Goal: Information Seeking & Learning: Learn about a topic

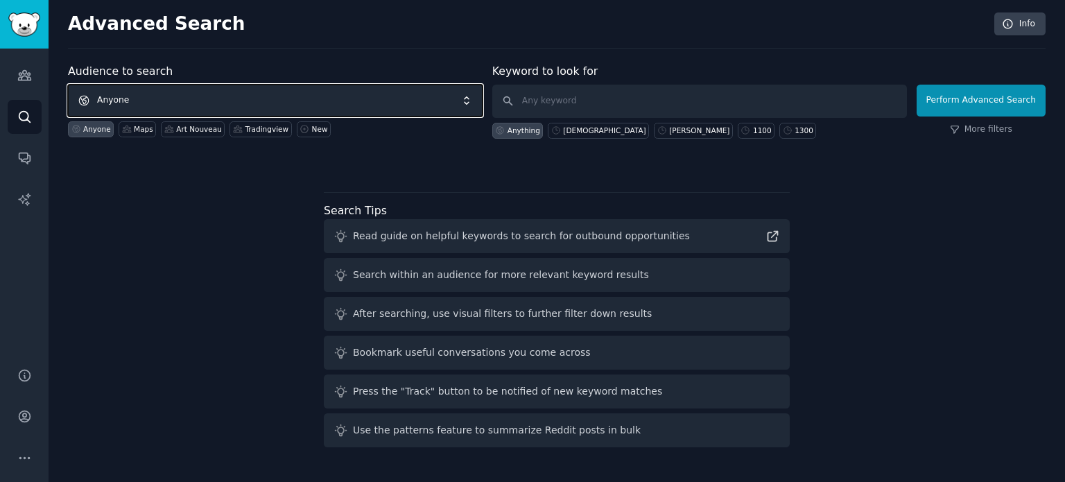
click at [173, 98] on span "Anyone" at bounding box center [275, 101] width 415 height 32
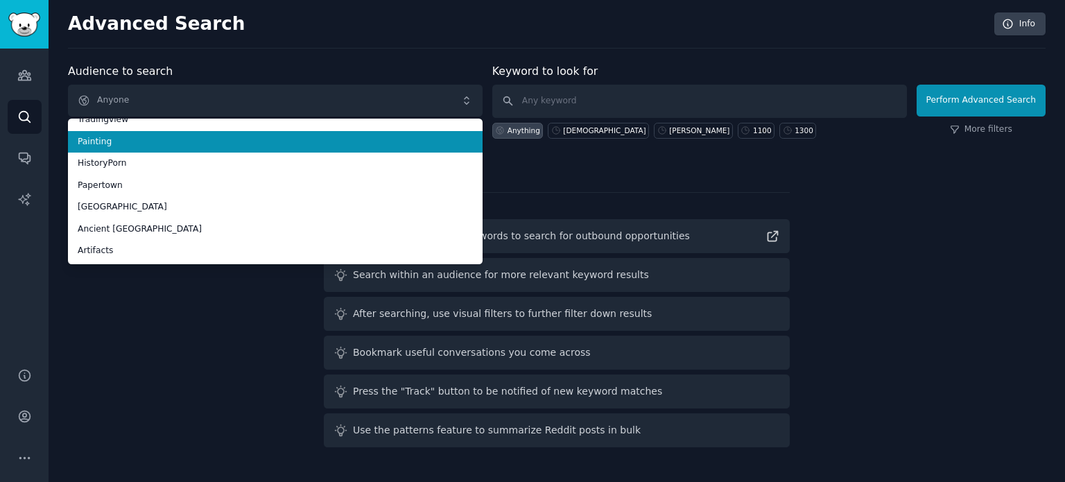
scroll to position [8, 0]
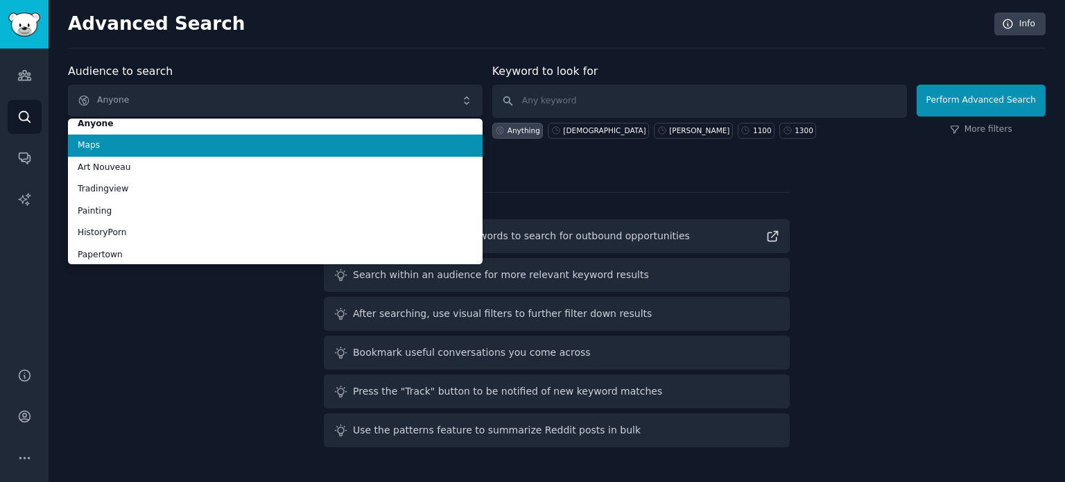
click at [279, 147] on span "Maps" at bounding box center [275, 145] width 395 height 12
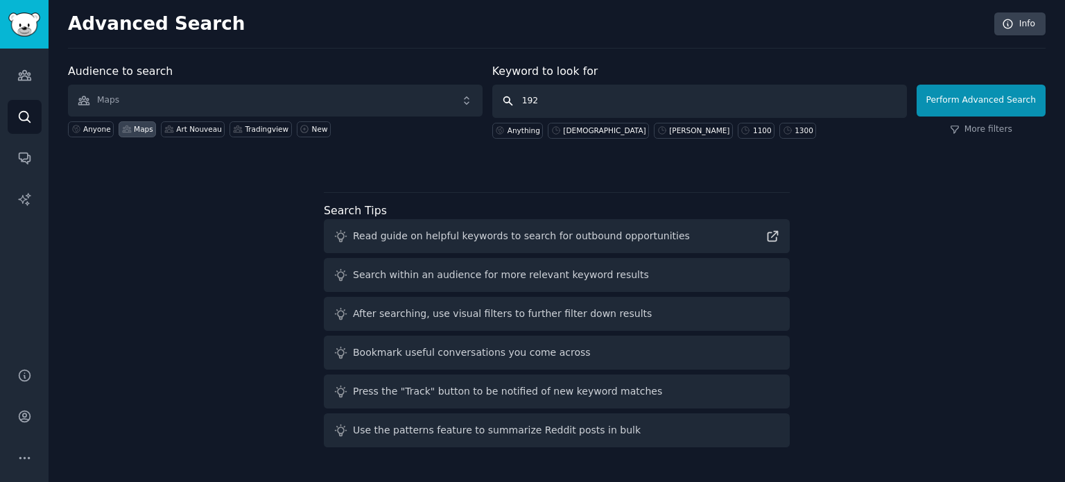
type input "1921"
click button "Perform Advanced Search" at bounding box center [981, 101] width 129 height 32
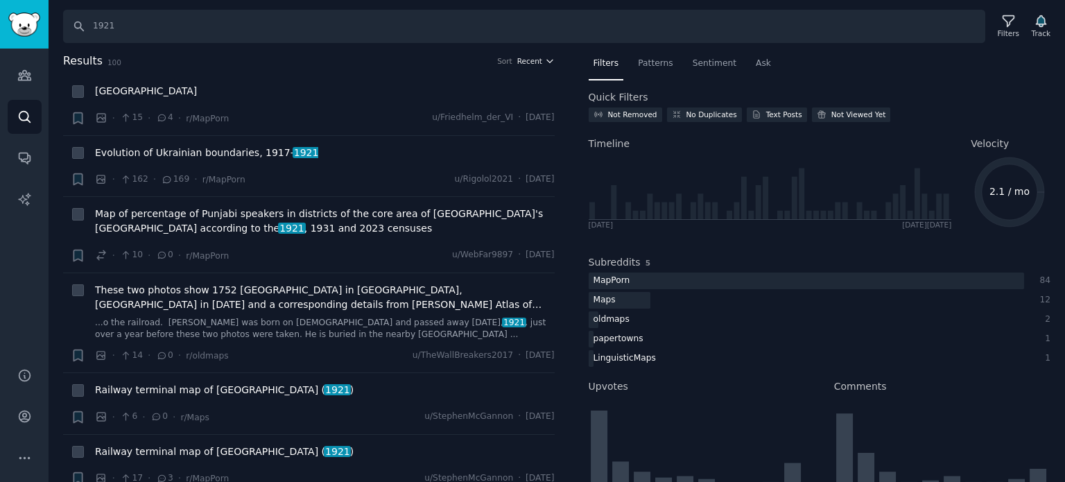
click at [526, 64] on span "Recent" at bounding box center [529, 61] width 25 height 10
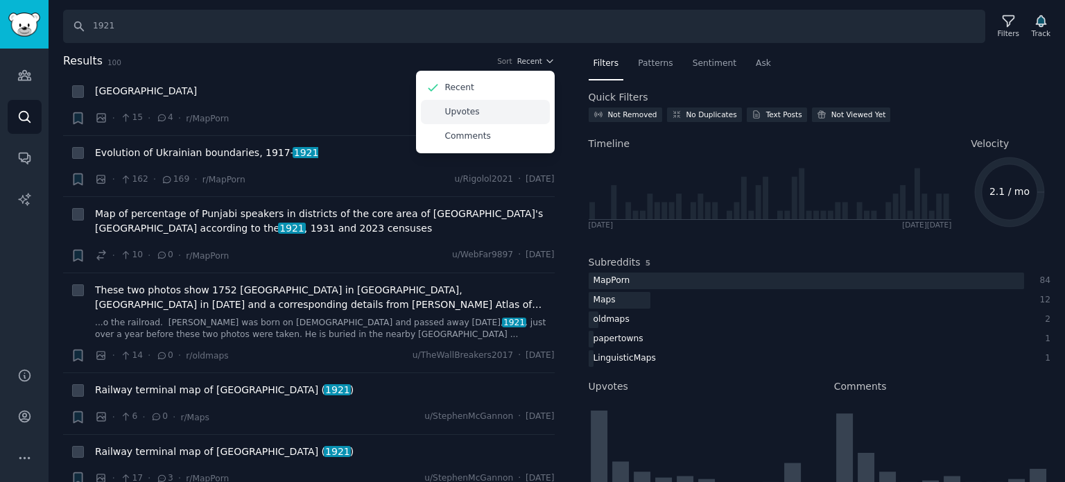
click at [483, 106] on div "Upvotes" at bounding box center [485, 112] width 129 height 24
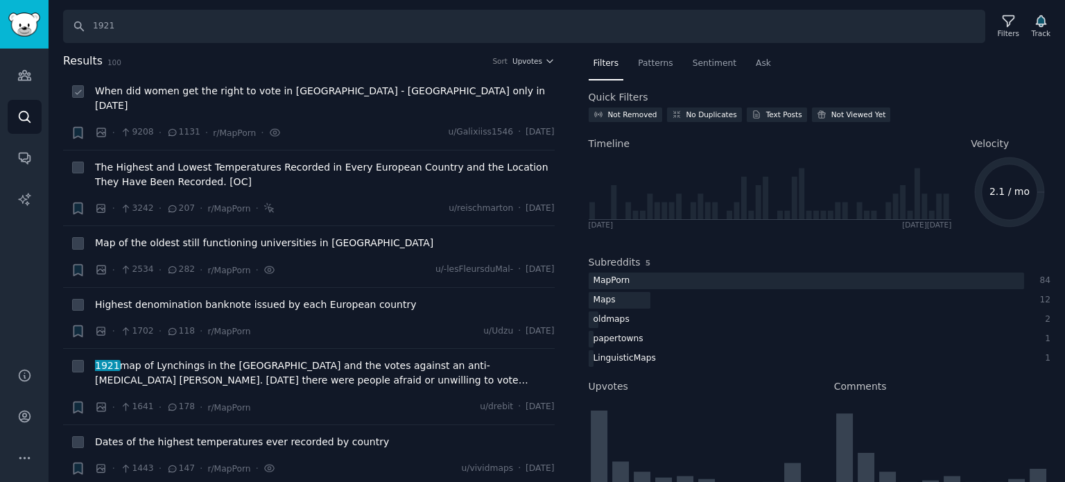
click at [351, 92] on span "When did women get the right to vote in [GEOGRAPHIC_DATA] - [GEOGRAPHIC_DATA] o…" at bounding box center [325, 98] width 460 height 29
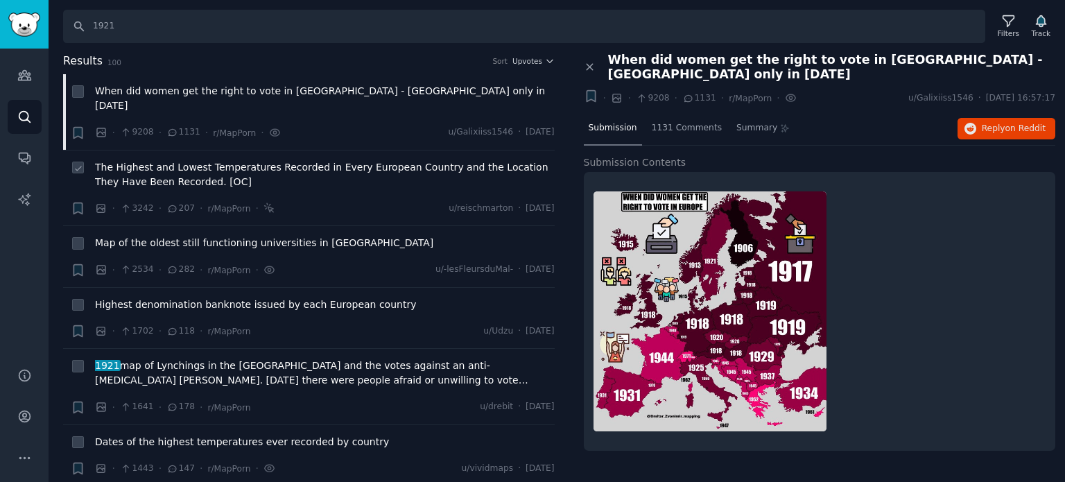
click at [199, 160] on span "The Highest and Lowest Temperatures Recorded in Every European Country and the …" at bounding box center [325, 174] width 460 height 29
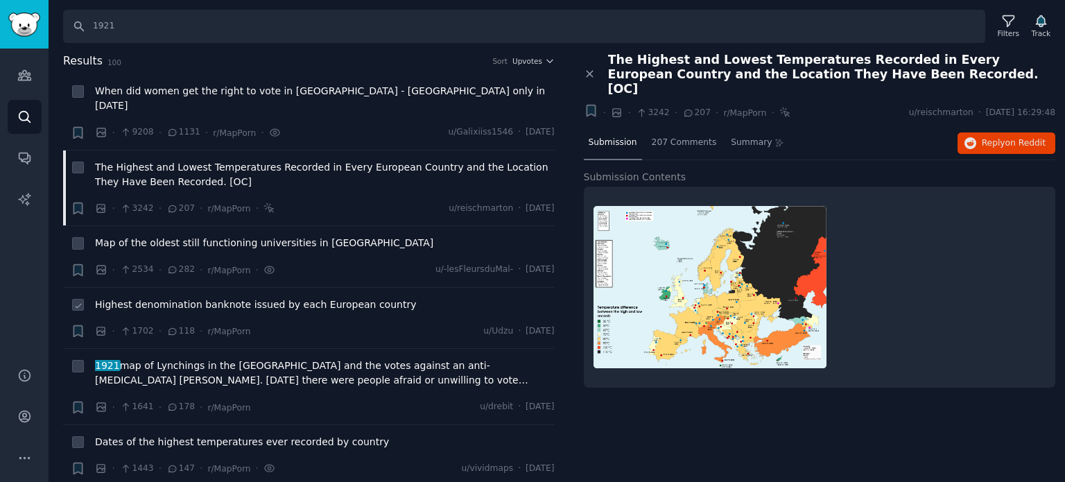
click at [208, 297] on span "Highest denomination banknote issued by each European country" at bounding box center [255, 304] width 321 height 15
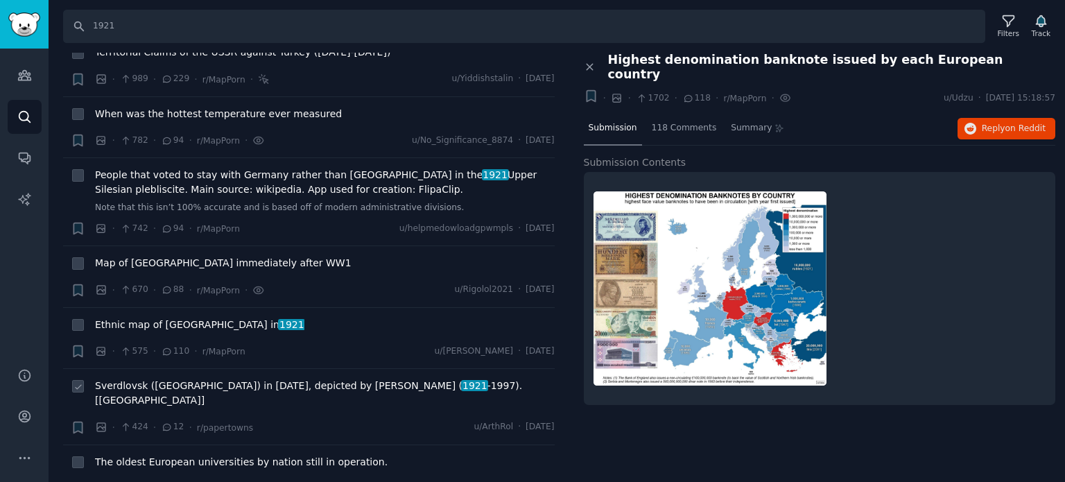
scroll to position [693, 0]
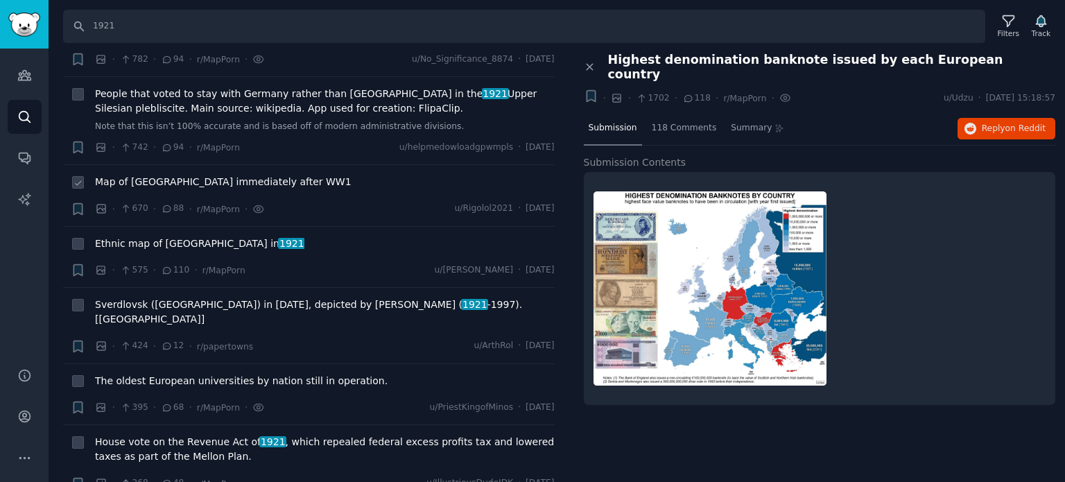
click at [209, 175] on span "Map of [GEOGRAPHIC_DATA] immediately after WW1" at bounding box center [223, 182] width 257 height 15
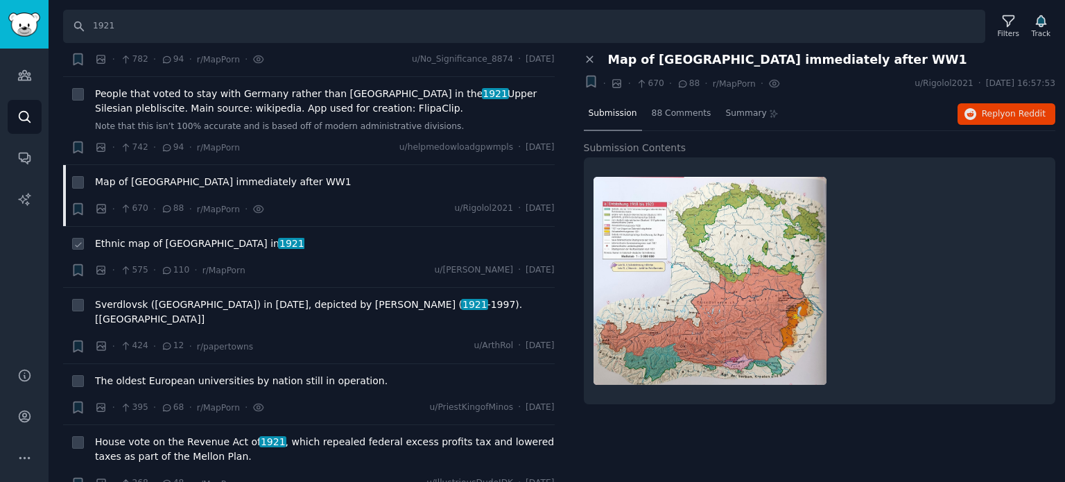
click at [136, 236] on span "Ethnic map of [GEOGRAPHIC_DATA] in [DATE]" at bounding box center [199, 243] width 209 height 15
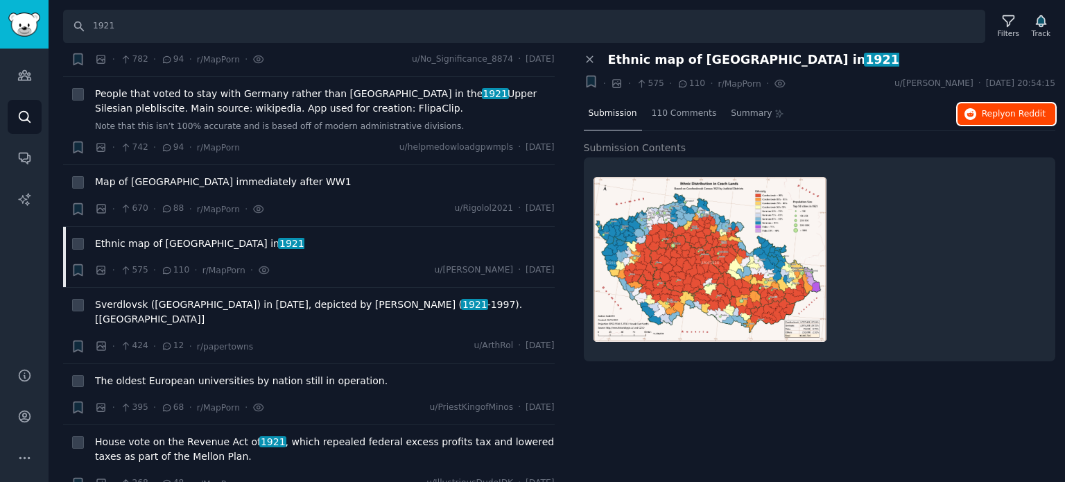
click at [989, 117] on span "Reply on Reddit" at bounding box center [1014, 114] width 64 height 12
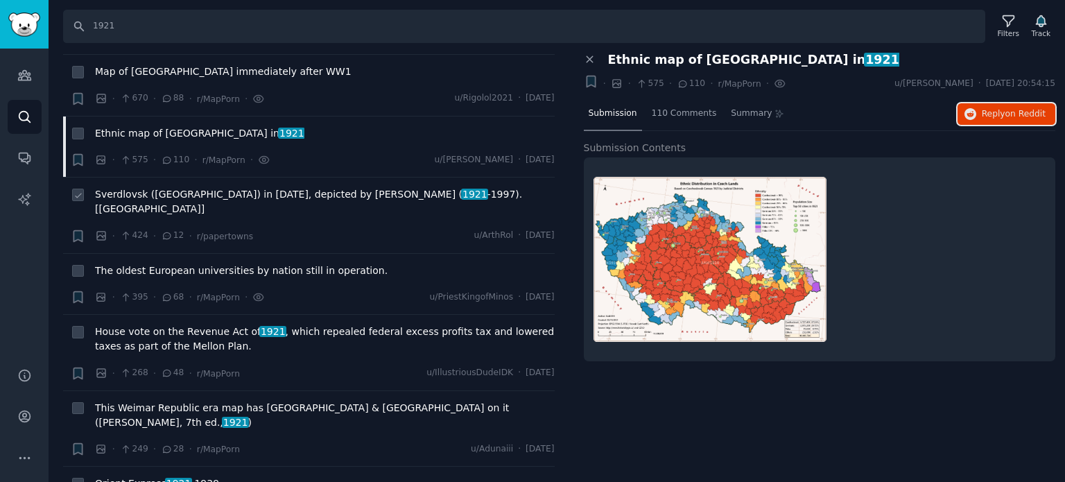
scroll to position [832, 0]
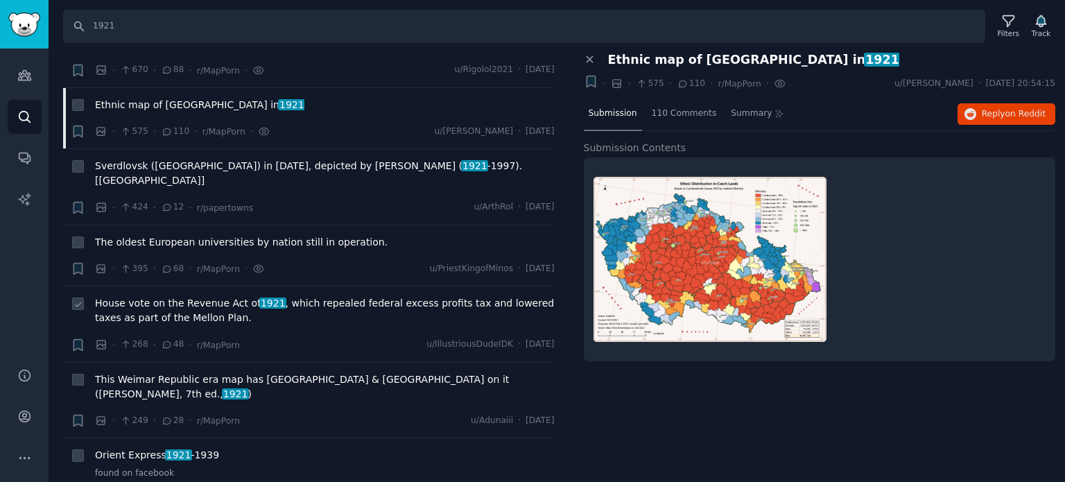
click at [185, 296] on span "House vote on the Revenue Act of 1921 , which repealed federal excess profits t…" at bounding box center [325, 310] width 460 height 29
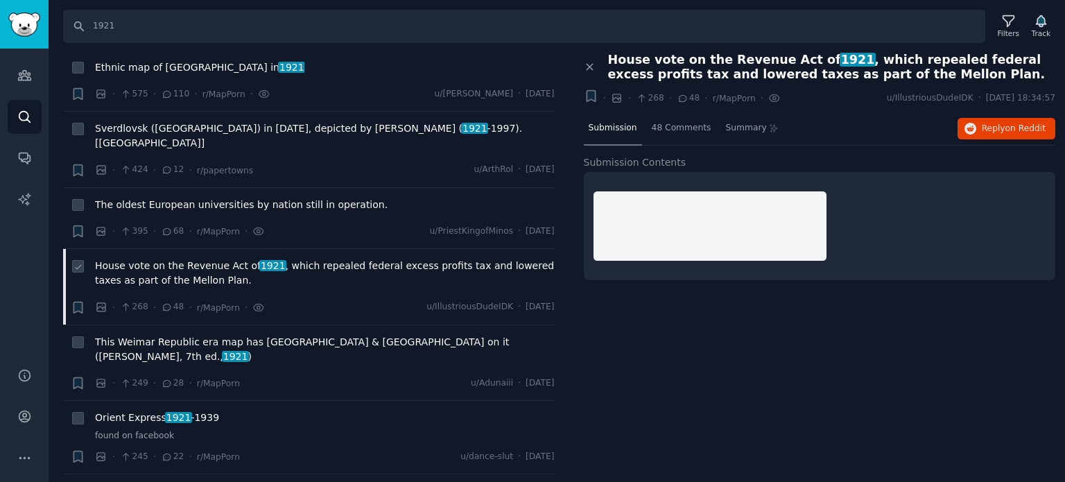
scroll to position [901, 0]
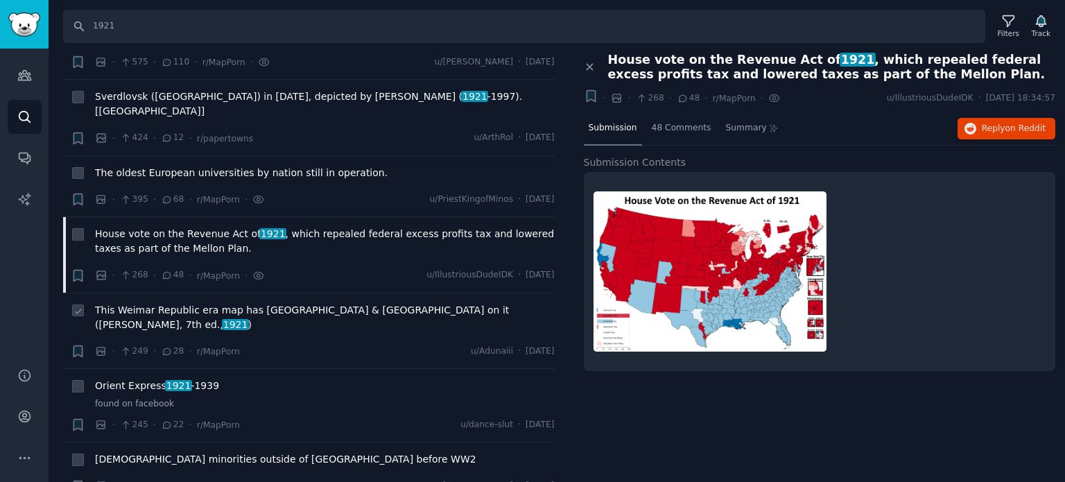
click at [273, 303] on span "This Weimar Republic era map has [GEOGRAPHIC_DATA] & [GEOGRAPHIC_DATA] on it ([…" at bounding box center [325, 317] width 460 height 29
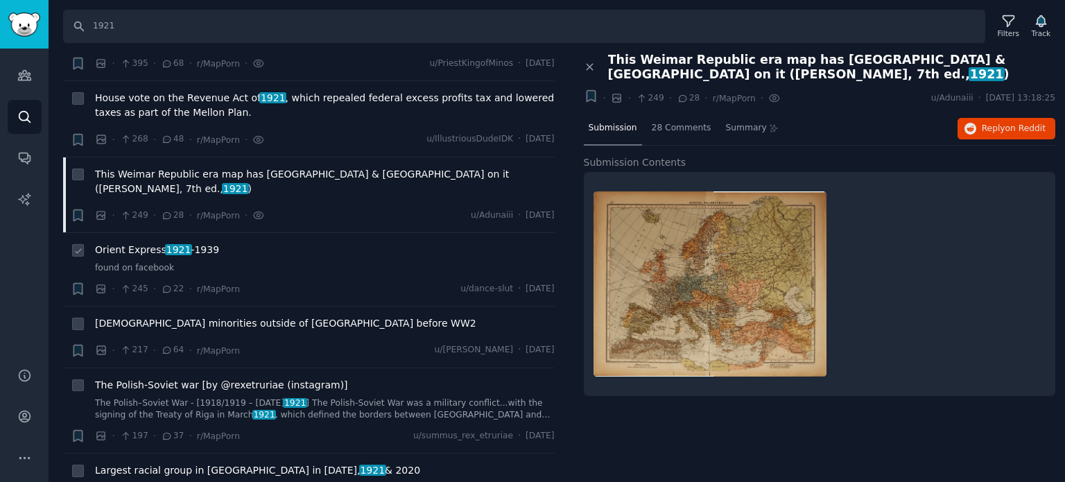
scroll to position [1040, 0]
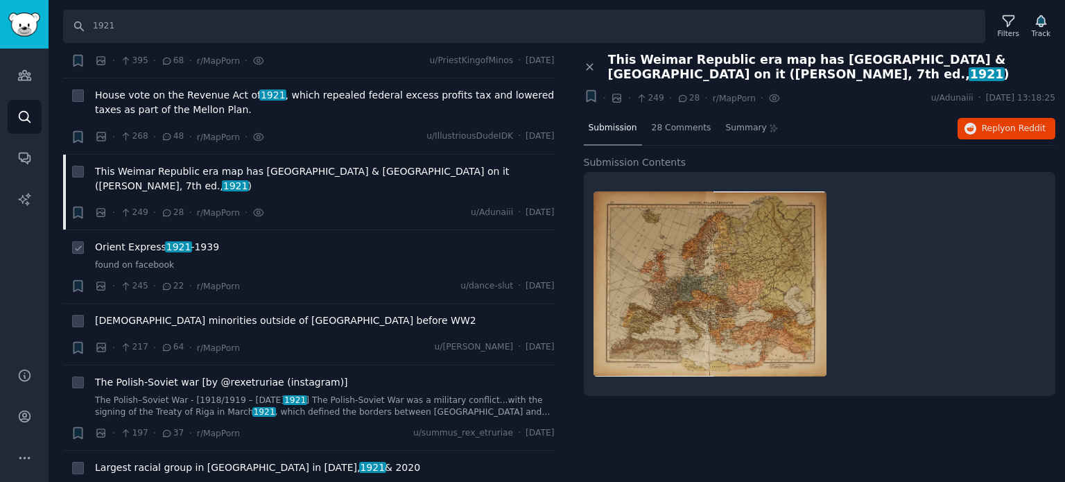
click at [135, 240] on span "Orient Express [DATE] -[DATE]" at bounding box center [157, 247] width 124 height 15
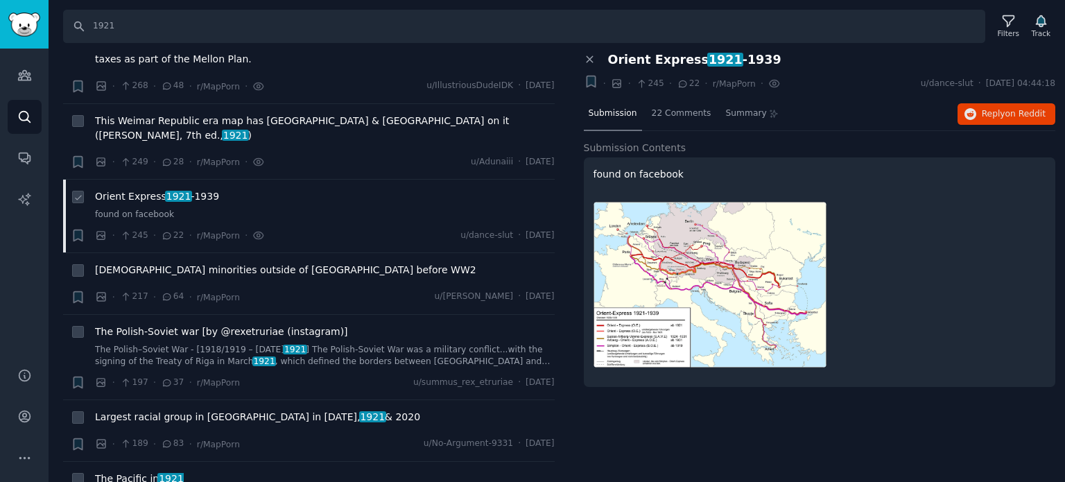
scroll to position [1109, 0]
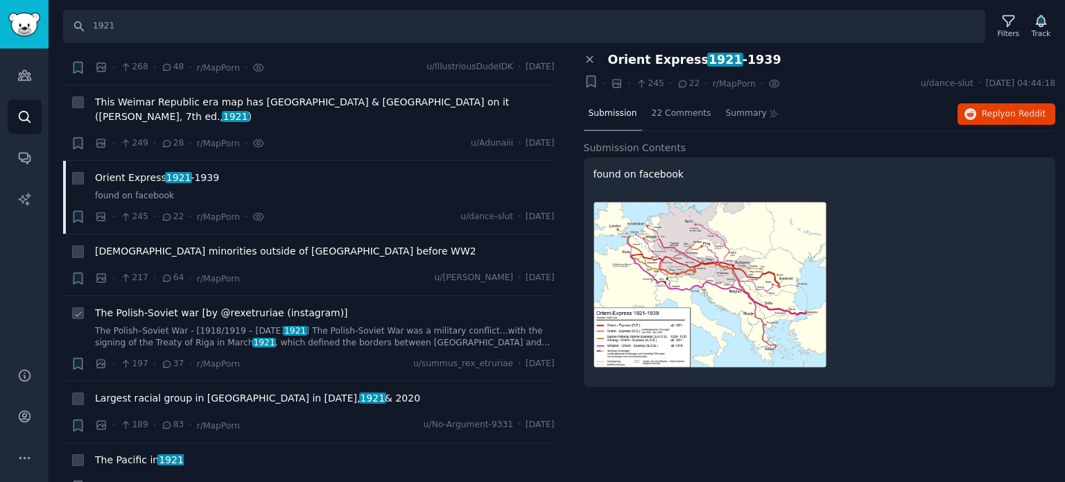
click at [137, 306] on span "The Polish-Soviet war [by @rexetruriae (instagram)]" at bounding box center [221, 313] width 253 height 15
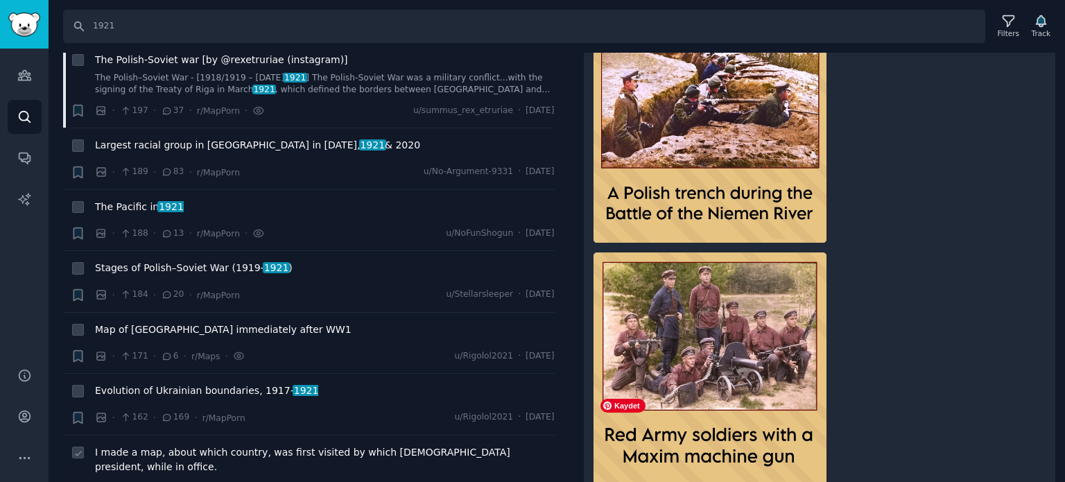
scroll to position [1387, 0]
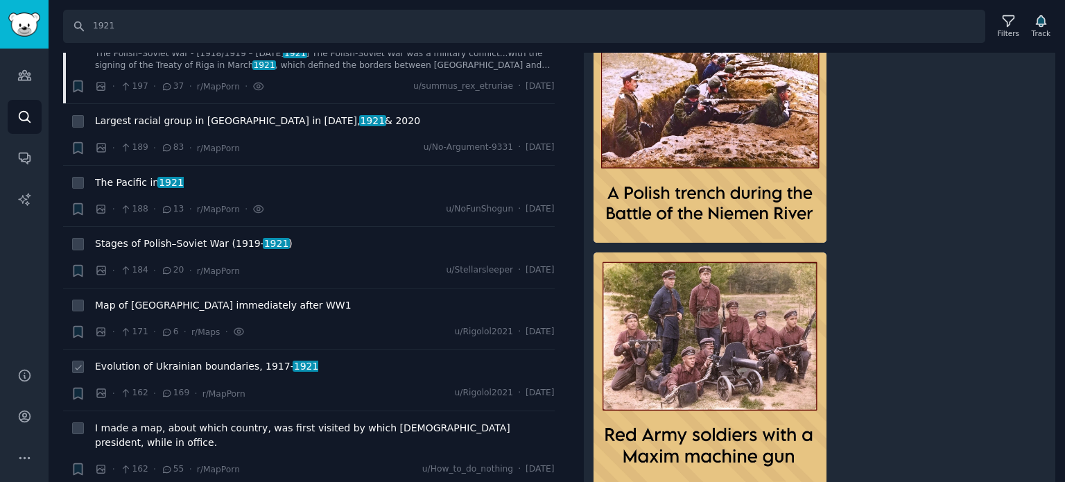
click at [175, 359] on span "Evolution of Ukrainian boundaries, [DATE]- [DATE]" at bounding box center [206, 366] width 223 height 15
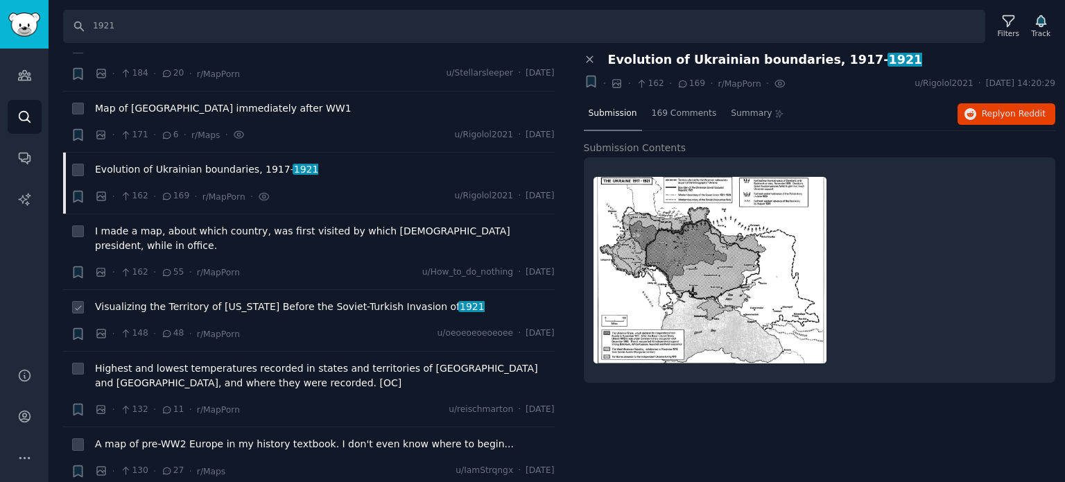
scroll to position [1664, 0]
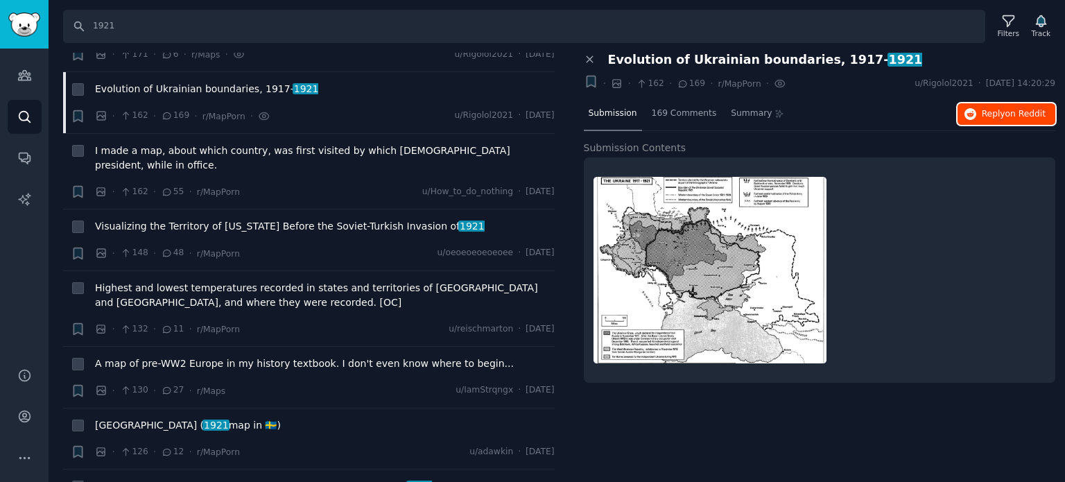
click at [999, 112] on span "Reply on Reddit" at bounding box center [1014, 114] width 64 height 12
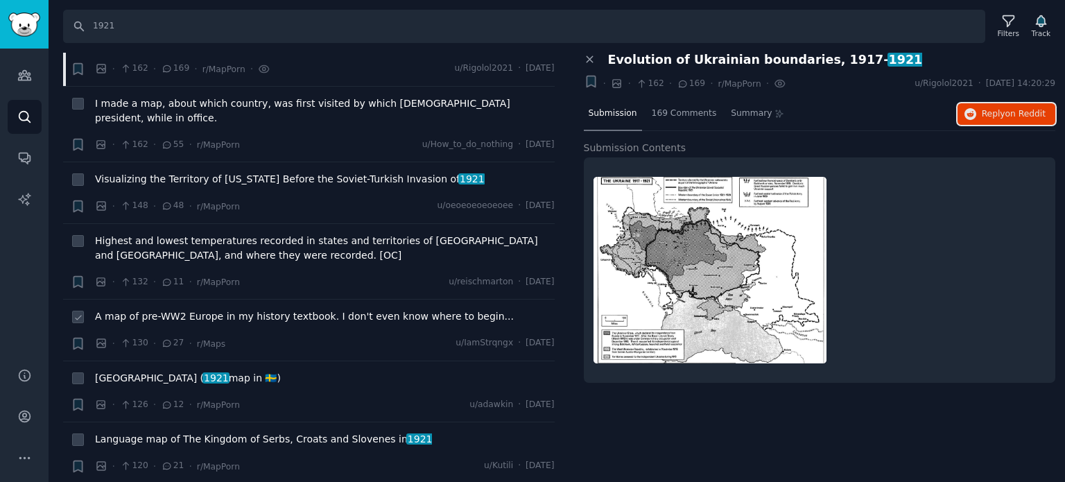
scroll to position [1734, 0]
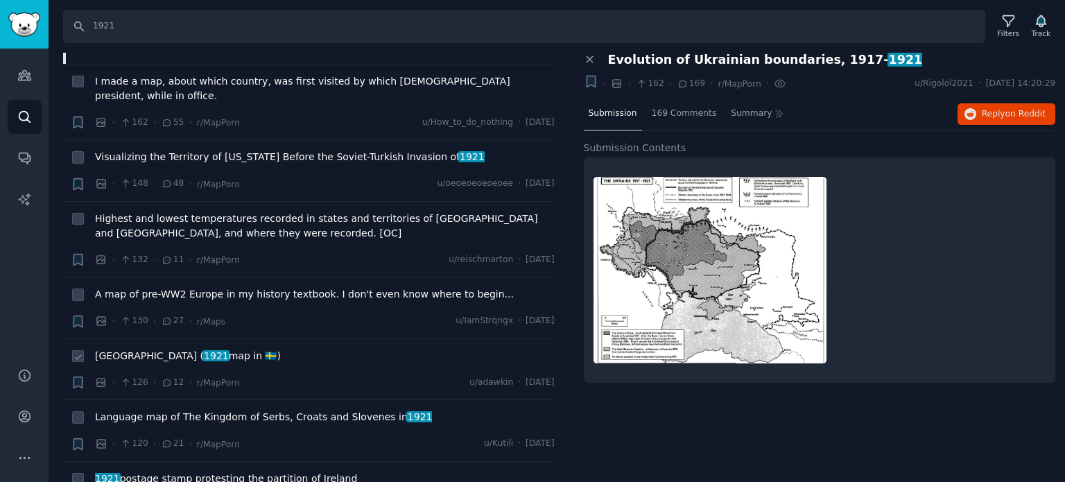
click at [157, 349] on span "[GEOGRAPHIC_DATA] ( 1921 map in 🇸🇪)" at bounding box center [188, 356] width 186 height 15
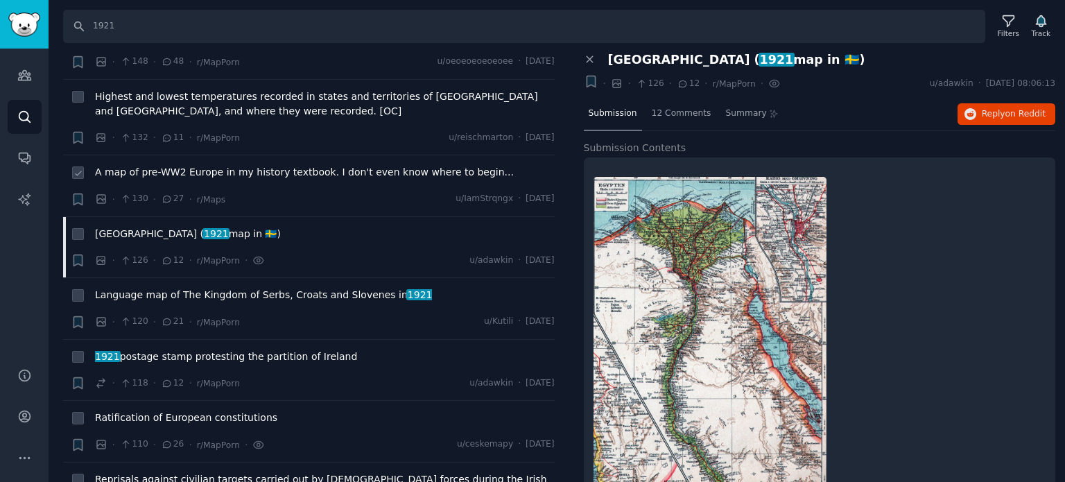
scroll to position [1942, 0]
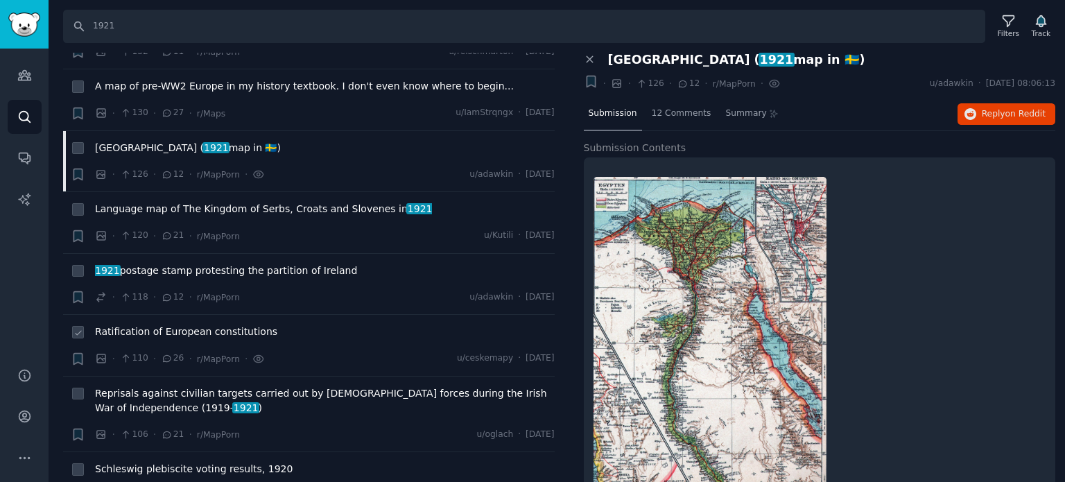
click at [191, 325] on span "Ratification of European constitutions" at bounding box center [186, 332] width 182 height 15
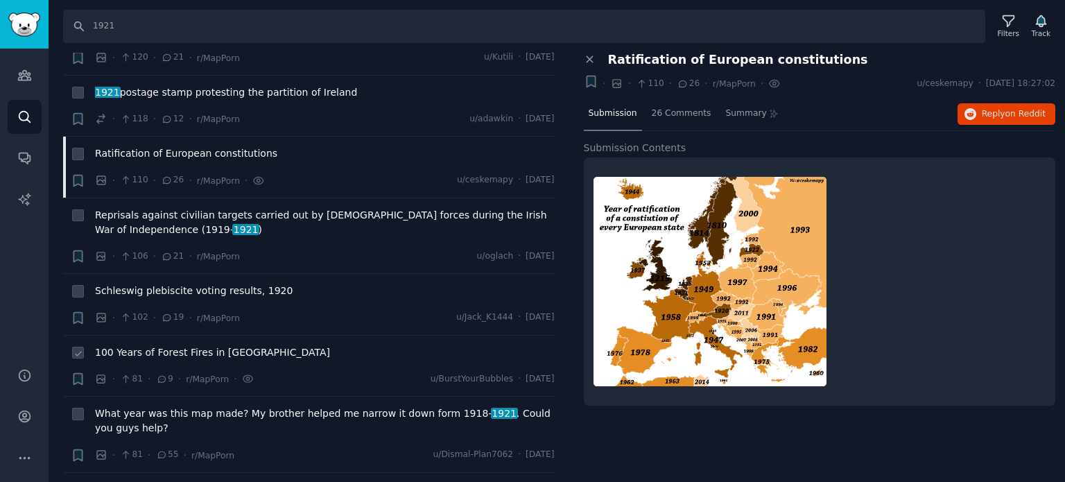
scroll to position [2150, 0]
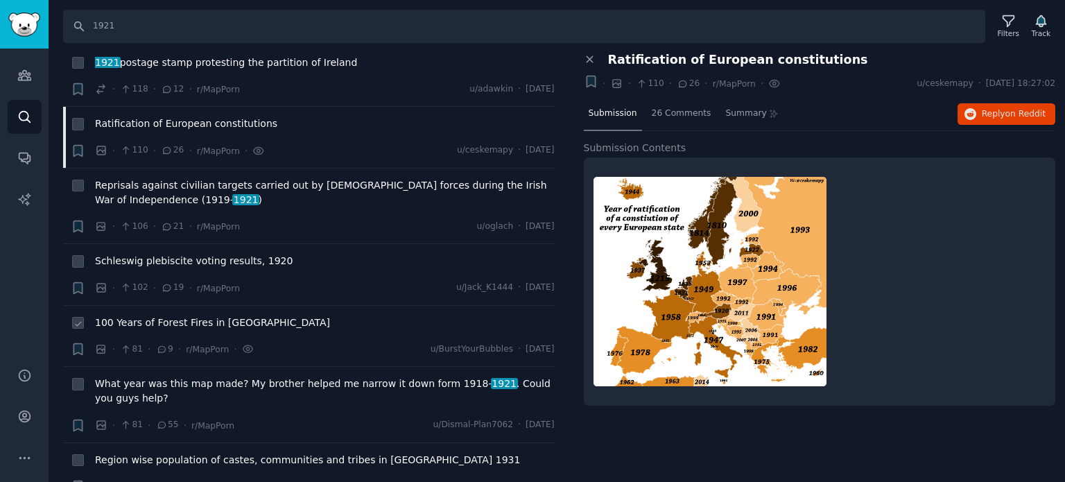
click at [171, 315] on span "100 Years of Forest Fires in [GEOGRAPHIC_DATA]" at bounding box center [212, 322] width 235 height 15
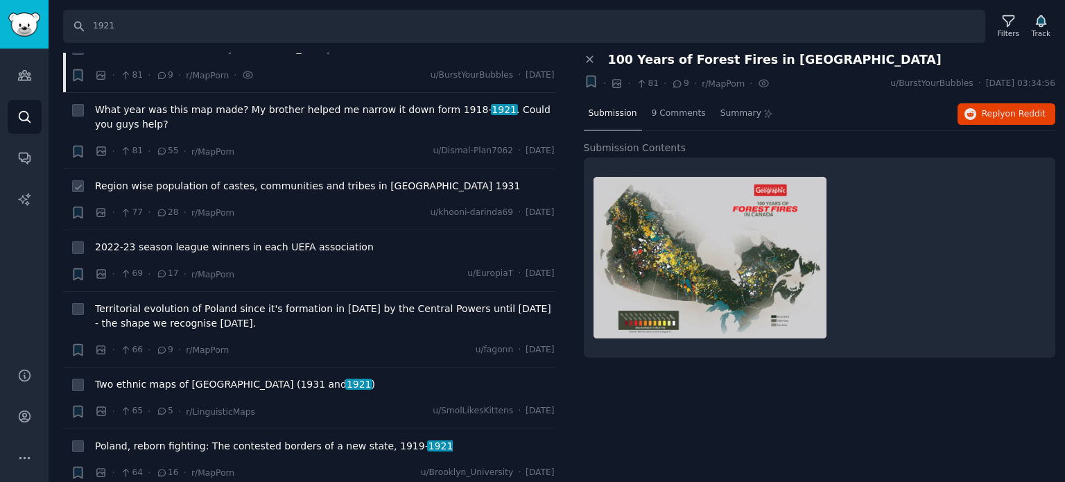
scroll to position [2427, 0]
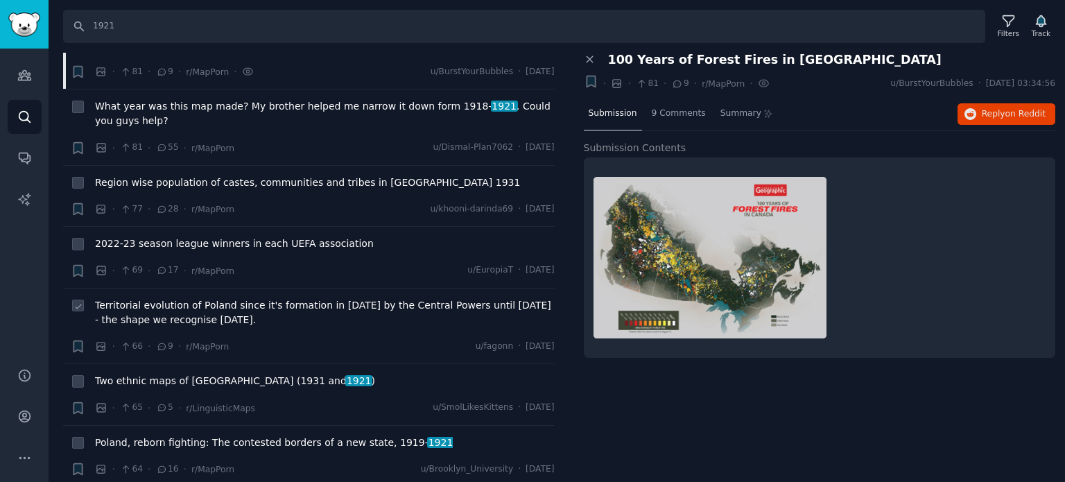
click at [171, 298] on span "Territorial evolution of Poland since it's formation in [DATE] by the Central P…" at bounding box center [325, 312] width 460 height 29
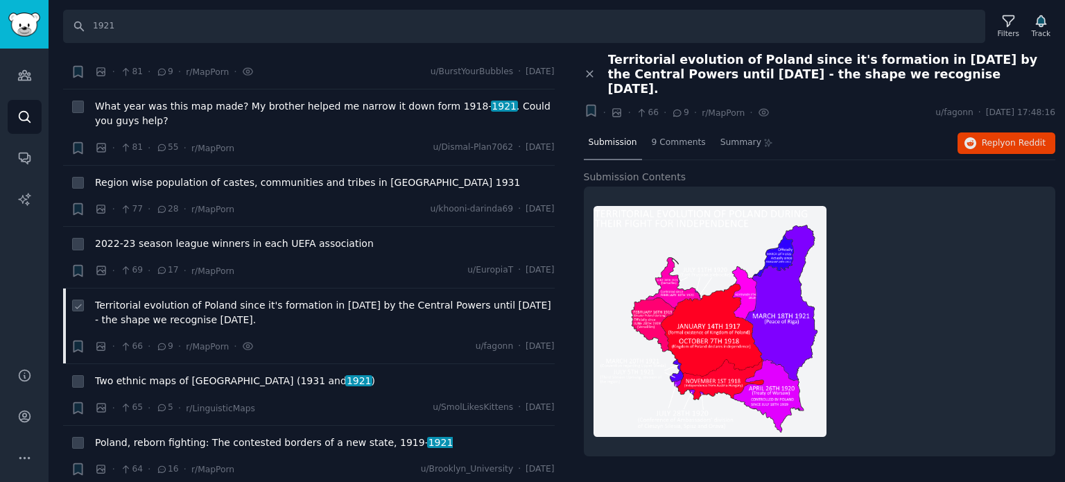
scroll to position [2566, 0]
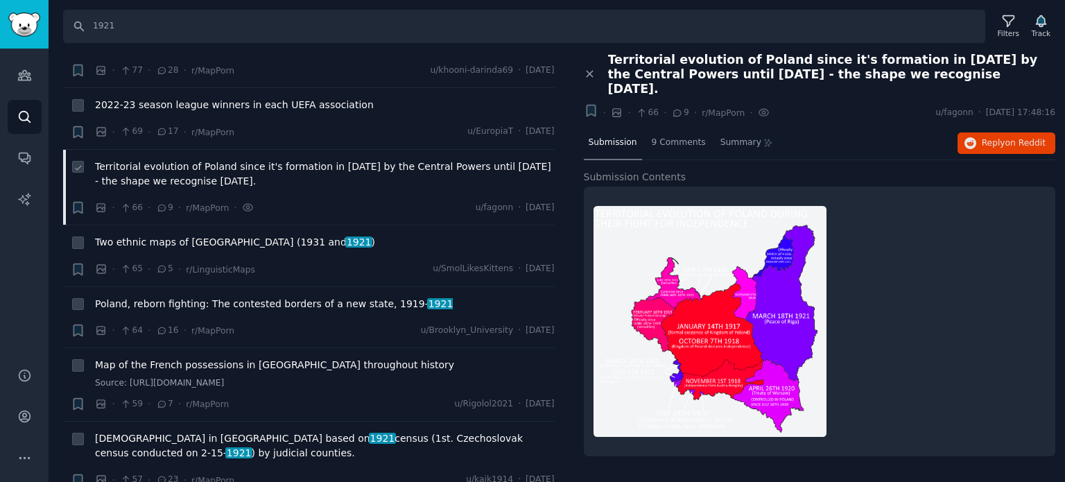
click at [171, 297] on div "Poland, reborn fighting: The contested borders of a new state, [DATE]- [DATE]" at bounding box center [325, 306] width 460 height 19
click at [171, 297] on span "Poland, reborn fighting: The contested borders of a new state, [DATE]- [DATE]" at bounding box center [274, 304] width 358 height 15
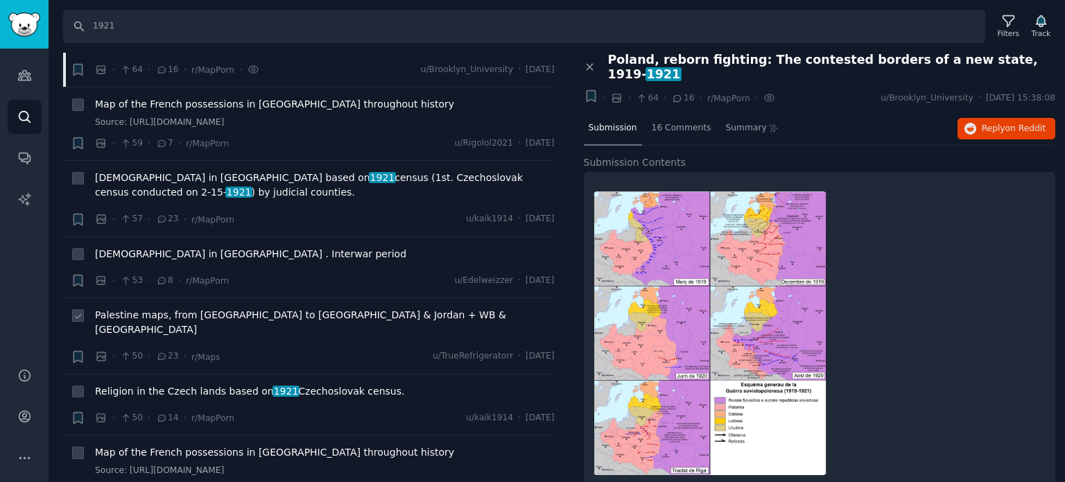
scroll to position [2843, 0]
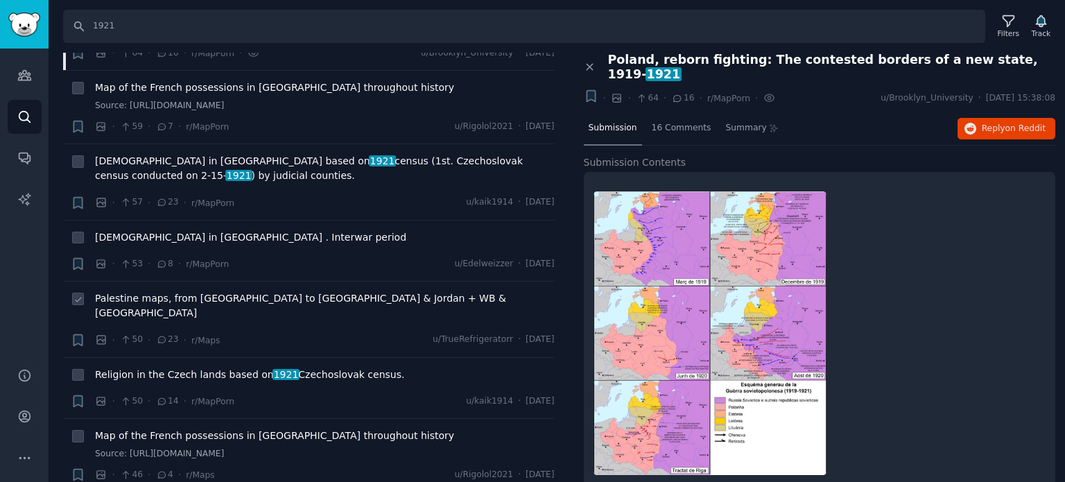
click at [166, 291] on span "Palestine maps, from [GEOGRAPHIC_DATA] to [GEOGRAPHIC_DATA] & Jordan + WB & [GE…" at bounding box center [325, 305] width 460 height 29
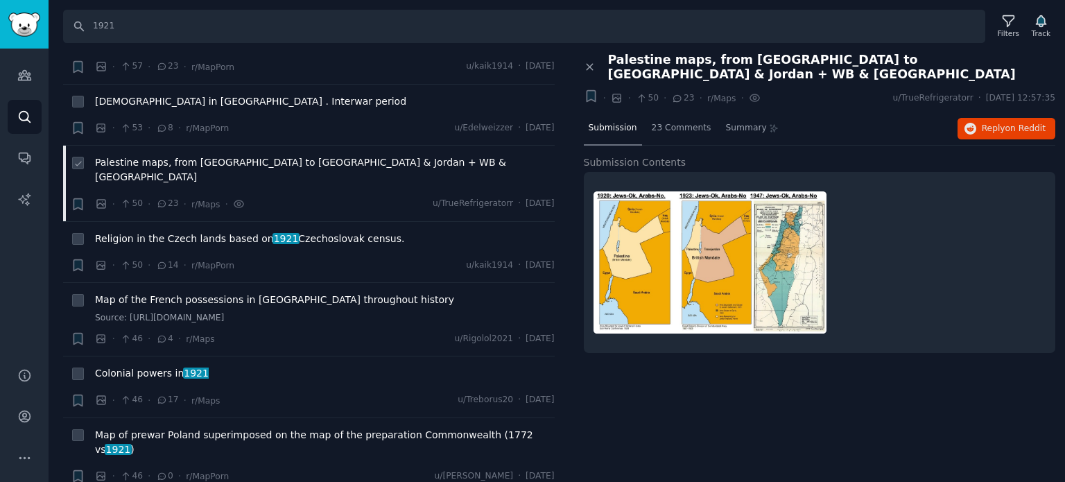
scroll to position [2982, 0]
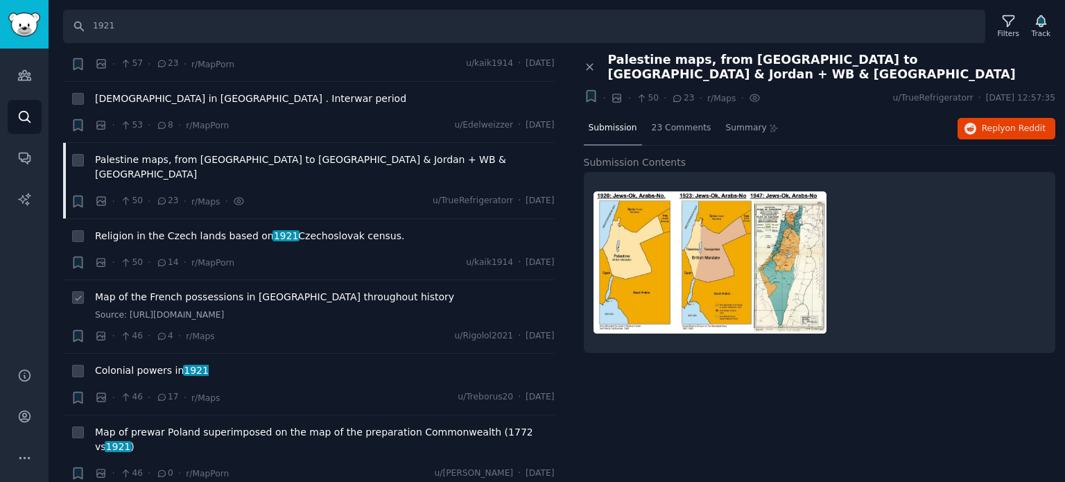
click at [165, 290] on span "Map of the French possessions in [GEOGRAPHIC_DATA] throughout history" at bounding box center [274, 297] width 359 height 15
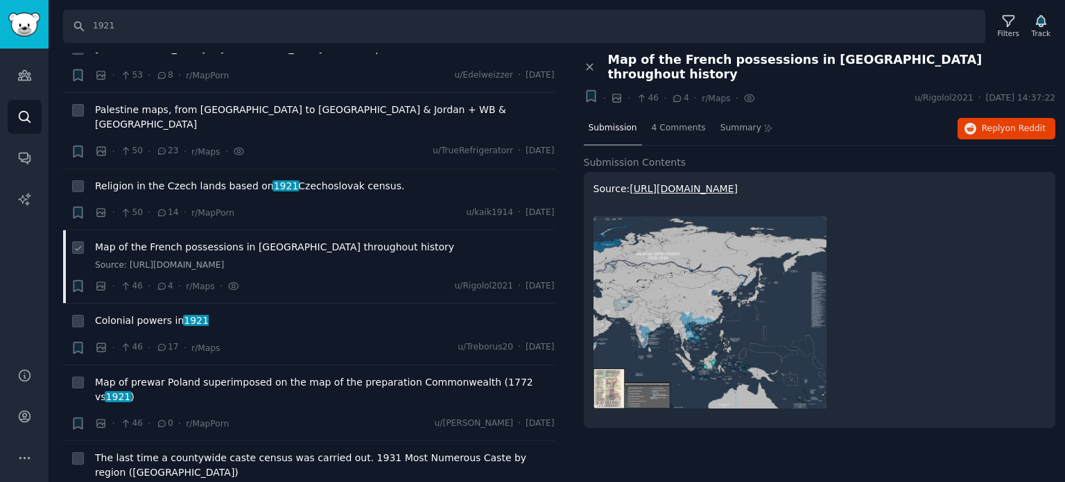
scroll to position [3120, 0]
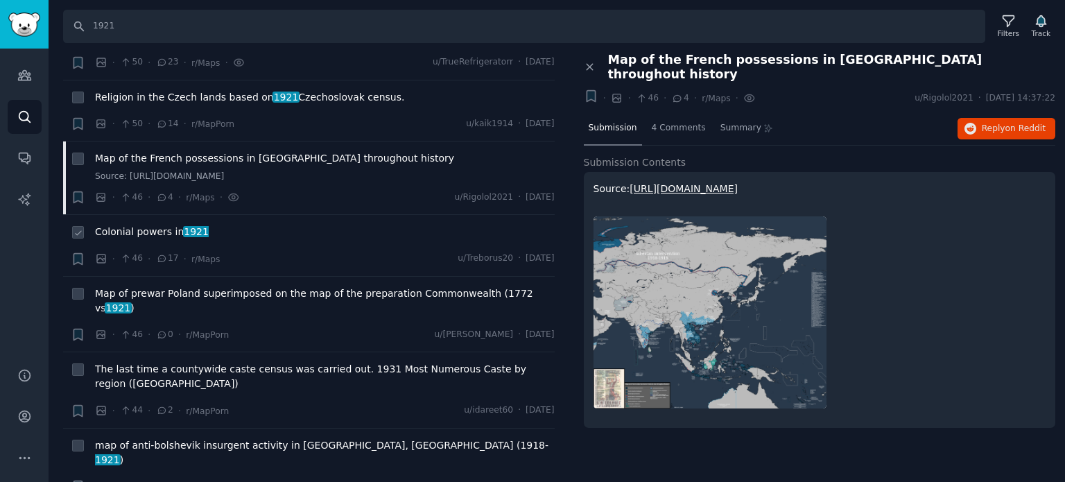
click at [156, 225] on span "Colonial powers in [DATE]" at bounding box center [152, 232] width 114 height 15
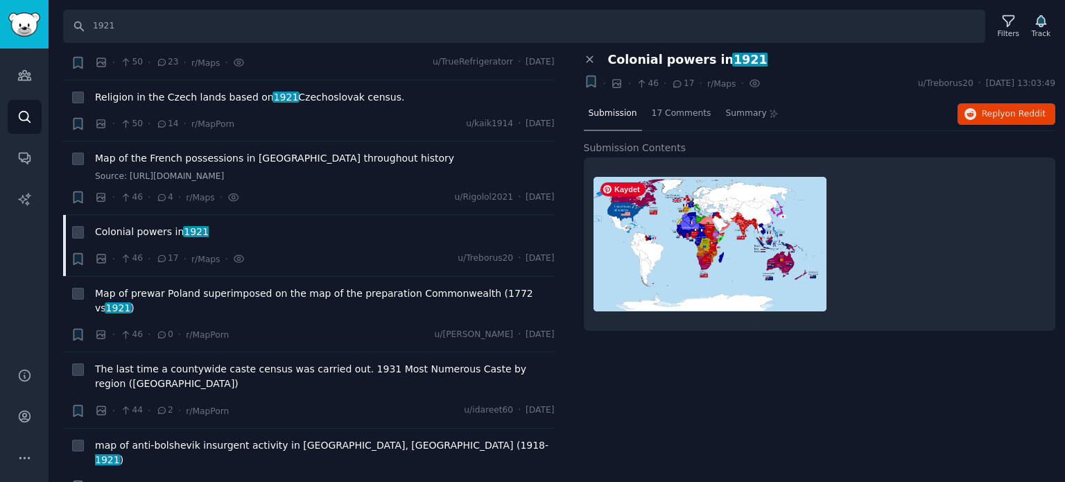
click at [664, 205] on img at bounding box center [710, 244] width 233 height 135
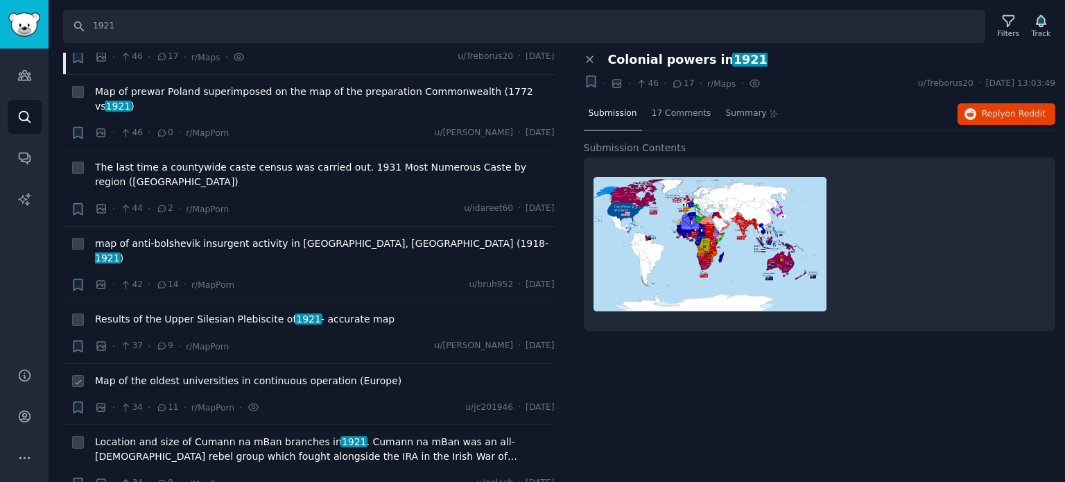
scroll to position [3328, 0]
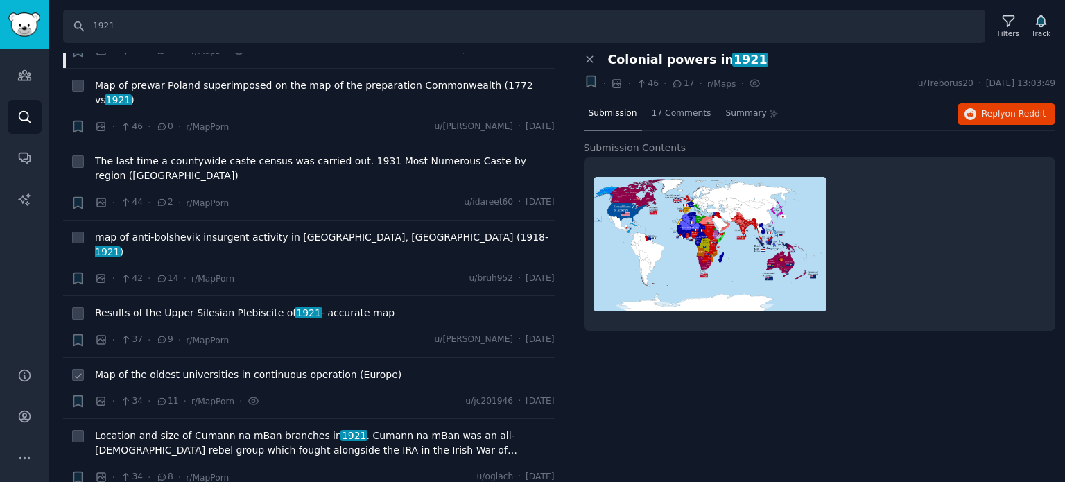
click at [173, 368] on span "Map of the oldest universities in continuous operation (Europe)" at bounding box center [248, 375] width 306 height 15
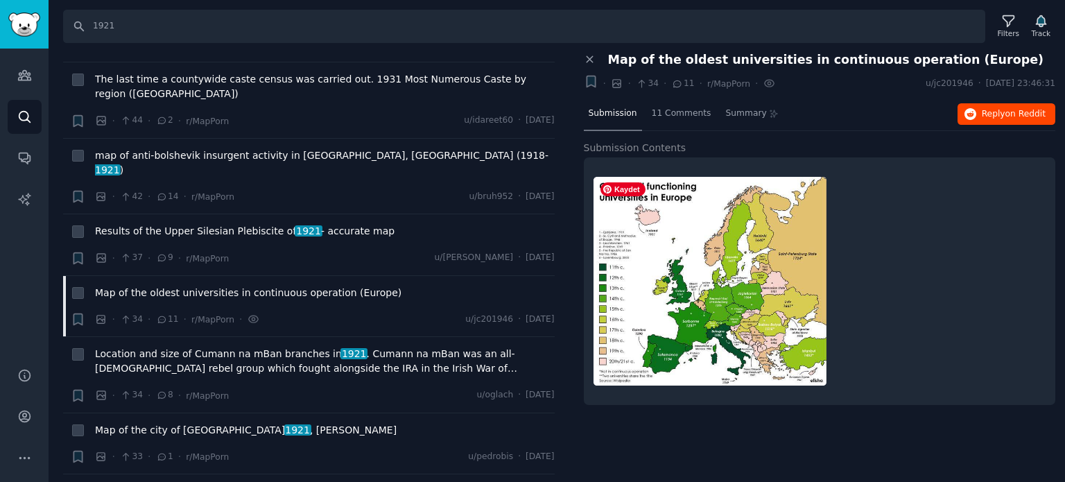
scroll to position [3398, 0]
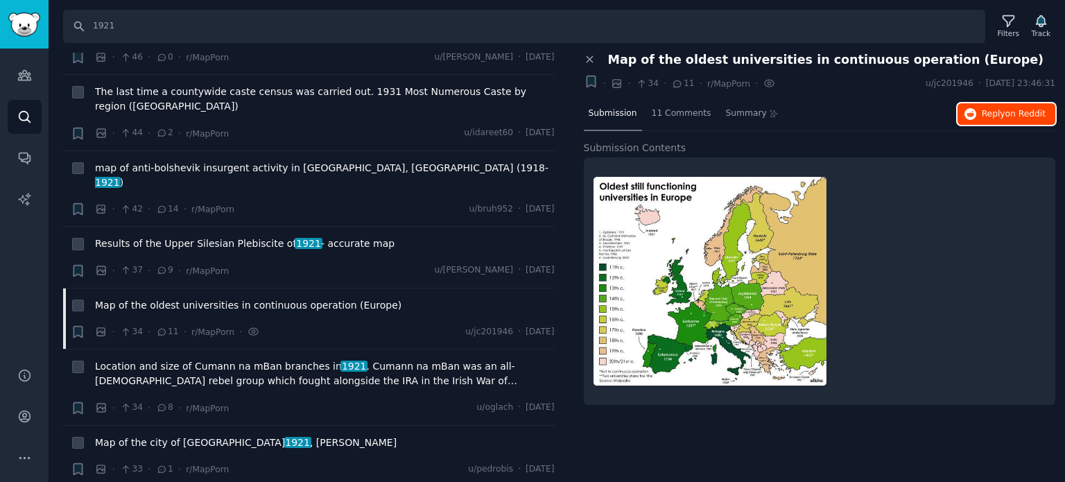
click at [971, 110] on icon "button" at bounding box center [971, 114] width 12 height 12
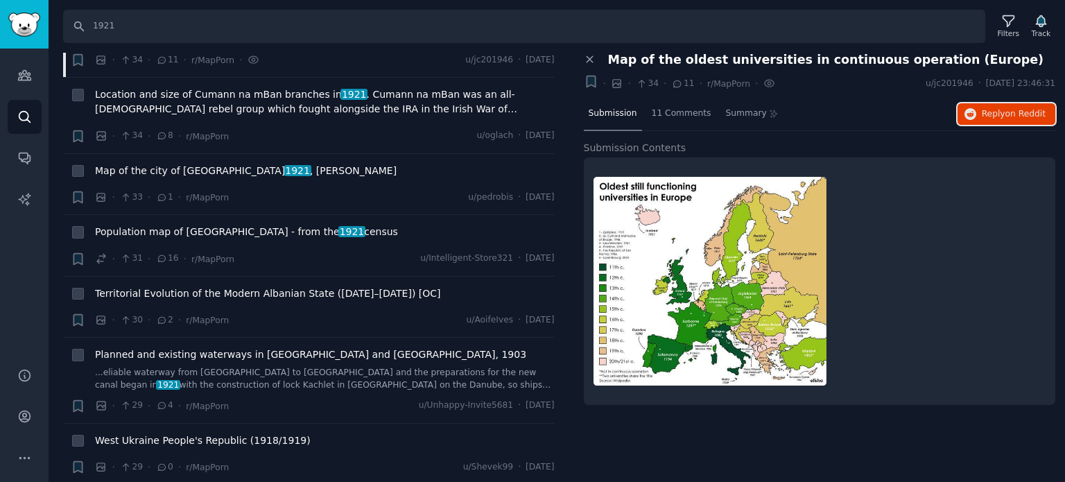
scroll to position [3883, 0]
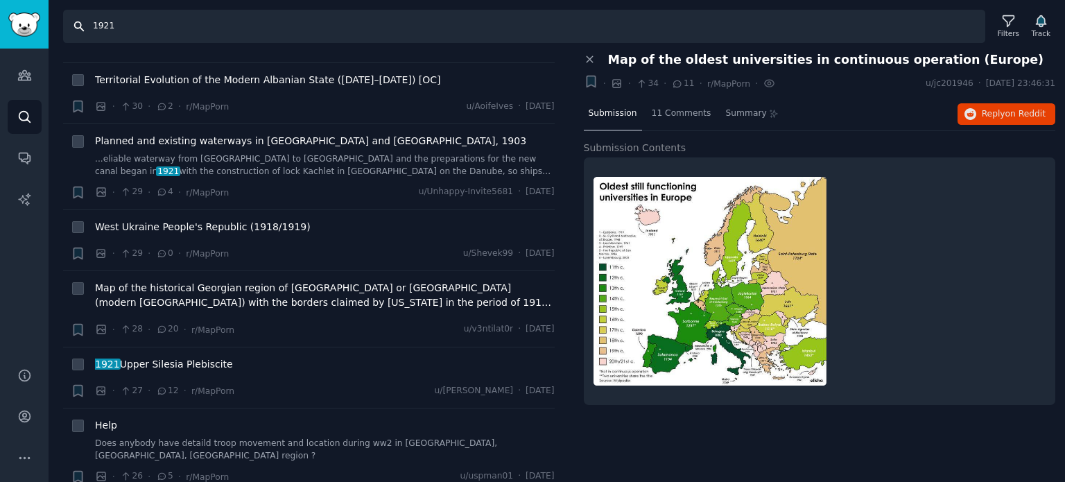
drag, startPoint x: 103, startPoint y: 27, endPoint x: 78, endPoint y: 30, distance: 25.1
click at [78, 30] on input "1921" at bounding box center [524, 26] width 922 height 33
type input "1200"
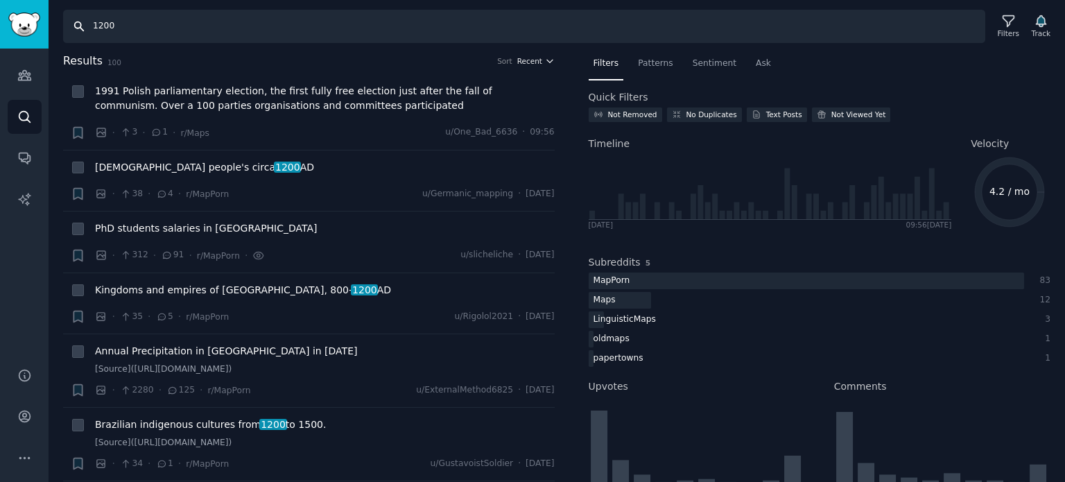
click at [519, 56] on span "Recent" at bounding box center [529, 61] width 25 height 10
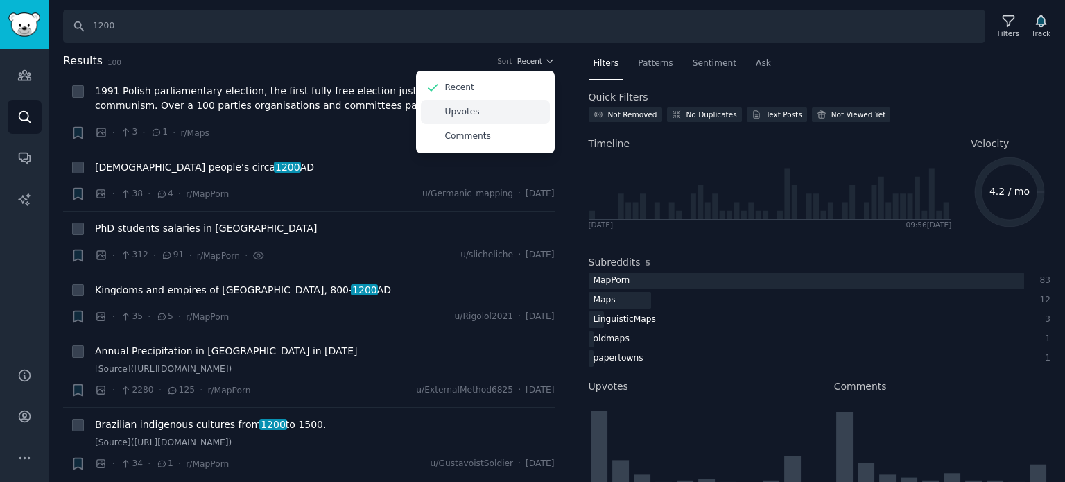
click at [499, 111] on div "Upvotes" at bounding box center [485, 112] width 129 height 24
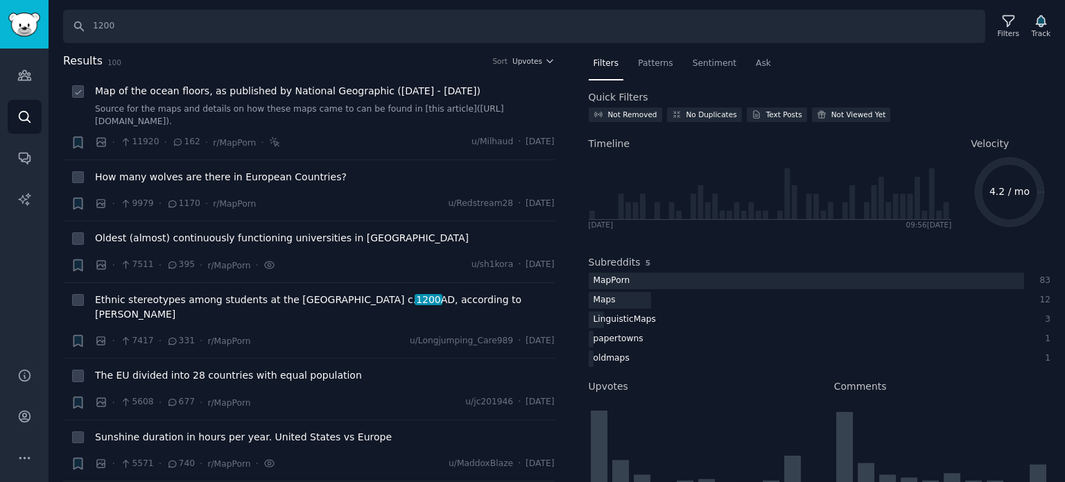
click at [228, 93] on span "Map of the ocean floors, as published by National Geographic ([DATE] - [DATE])" at bounding box center [288, 91] width 386 height 15
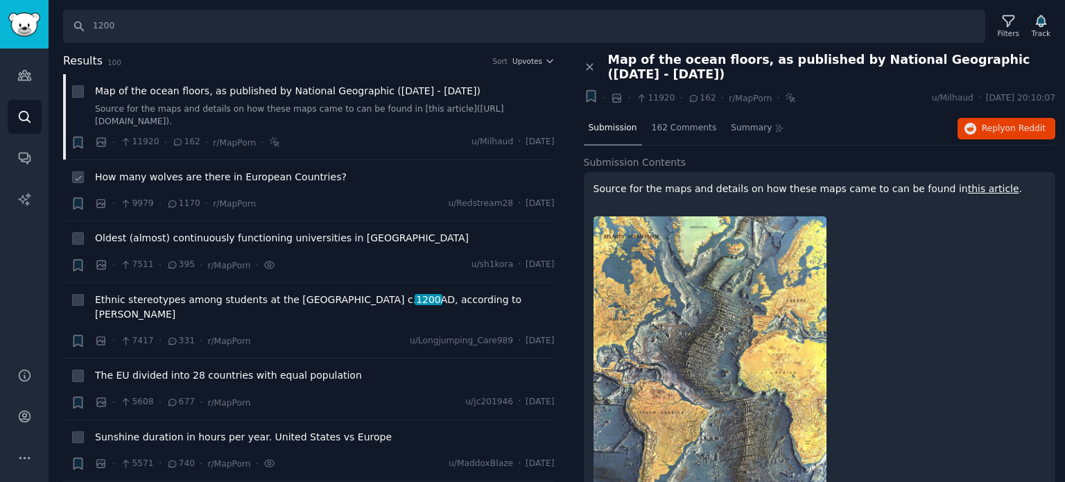
click at [223, 171] on span "How many wolves are there in European Countries?" at bounding box center [221, 177] width 252 height 15
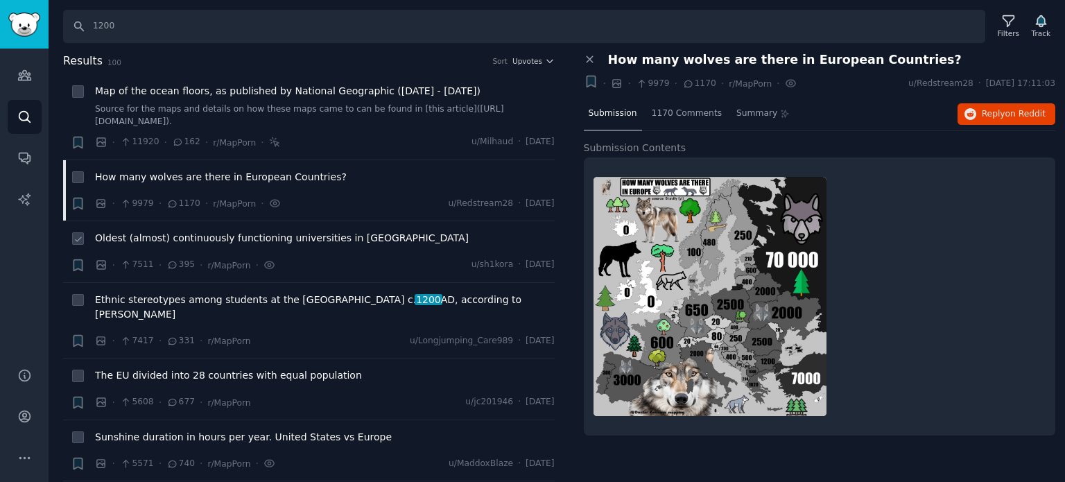
click at [152, 234] on span "Oldest (almost) continuously functioning universities in [GEOGRAPHIC_DATA]" at bounding box center [282, 238] width 374 height 15
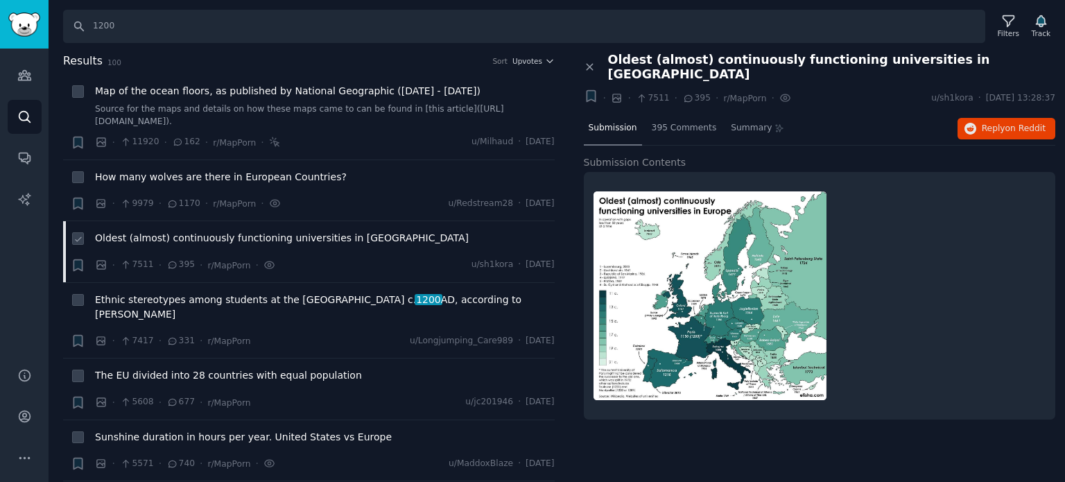
scroll to position [69, 0]
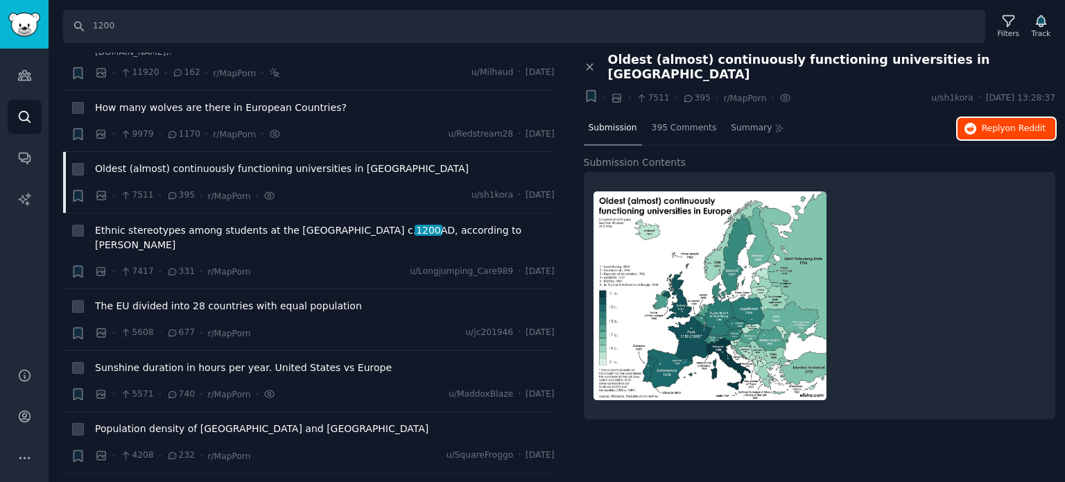
click at [971, 123] on icon "button" at bounding box center [971, 129] width 12 height 12
click at [162, 227] on span "Ethnic stereotypes among students at the [GEOGRAPHIC_DATA] [DATE], according to…" at bounding box center [325, 237] width 460 height 29
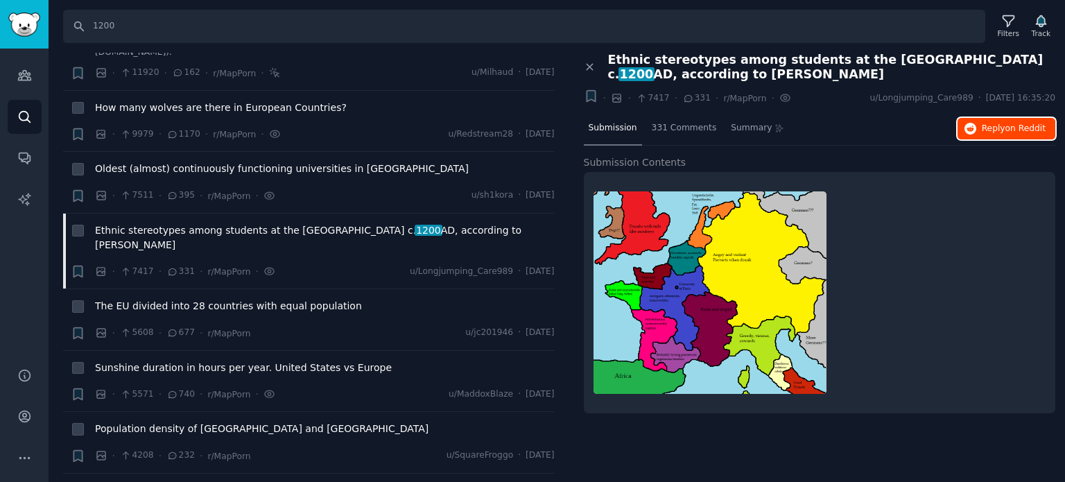
click at [976, 127] on icon "button" at bounding box center [971, 129] width 12 height 12
click at [173, 299] on span "The EU divided into 28 countries with equal population" at bounding box center [228, 306] width 267 height 15
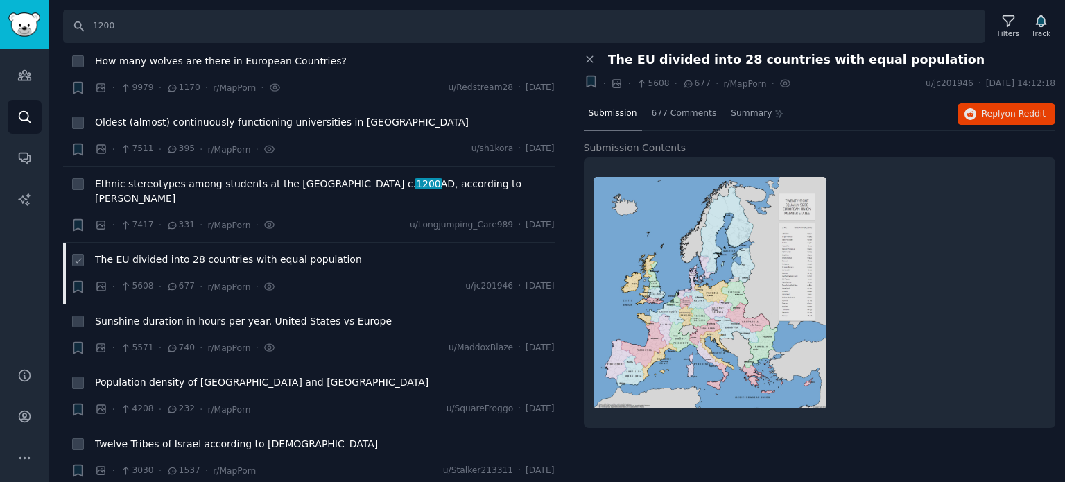
scroll to position [208, 0]
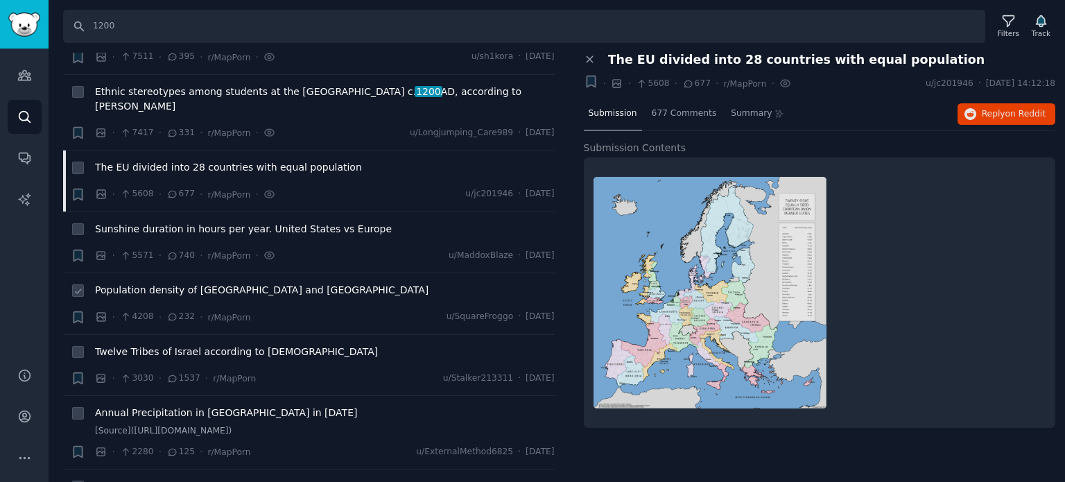
click at [148, 283] on span "Population density of [GEOGRAPHIC_DATA] and [GEOGRAPHIC_DATA]" at bounding box center [262, 290] width 334 height 15
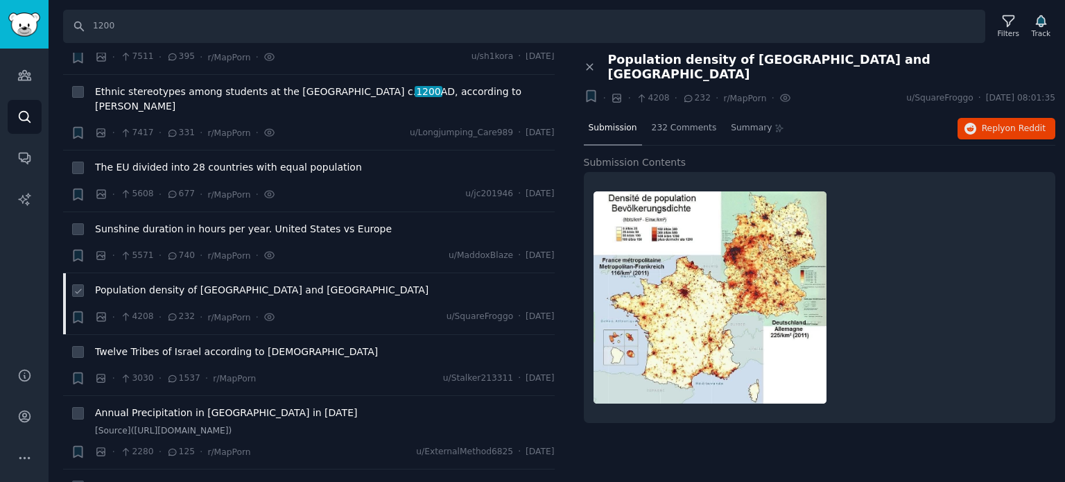
scroll to position [277, 0]
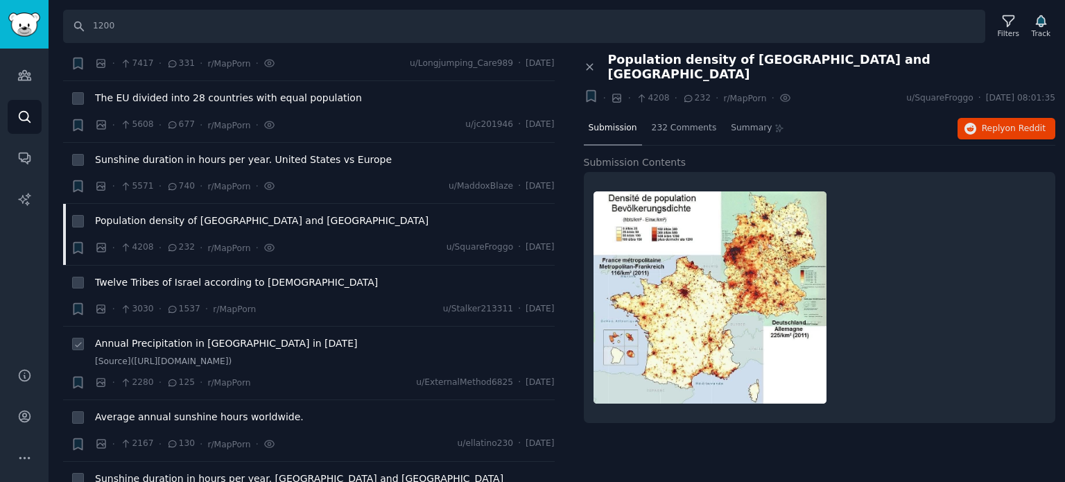
click at [148, 336] on span "Annual Precipitation in [GEOGRAPHIC_DATA] in [DATE]" at bounding box center [226, 343] width 262 height 15
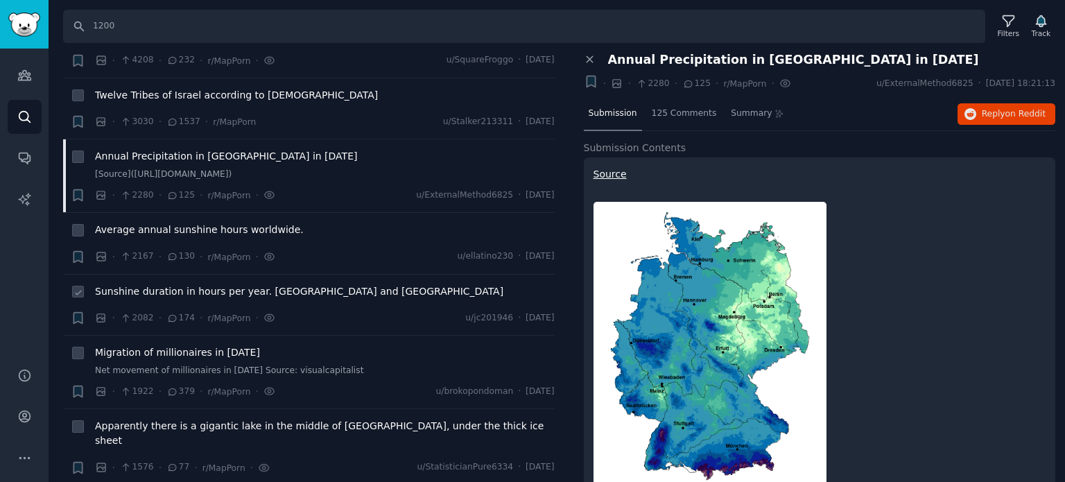
scroll to position [485, 0]
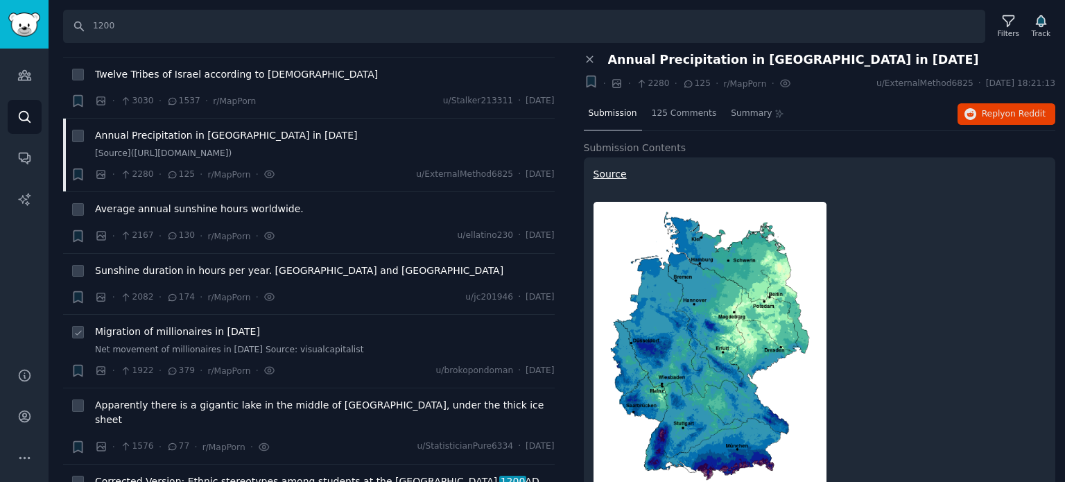
click at [153, 325] on span "Migration of millionaires in [DATE]" at bounding box center [177, 332] width 165 height 15
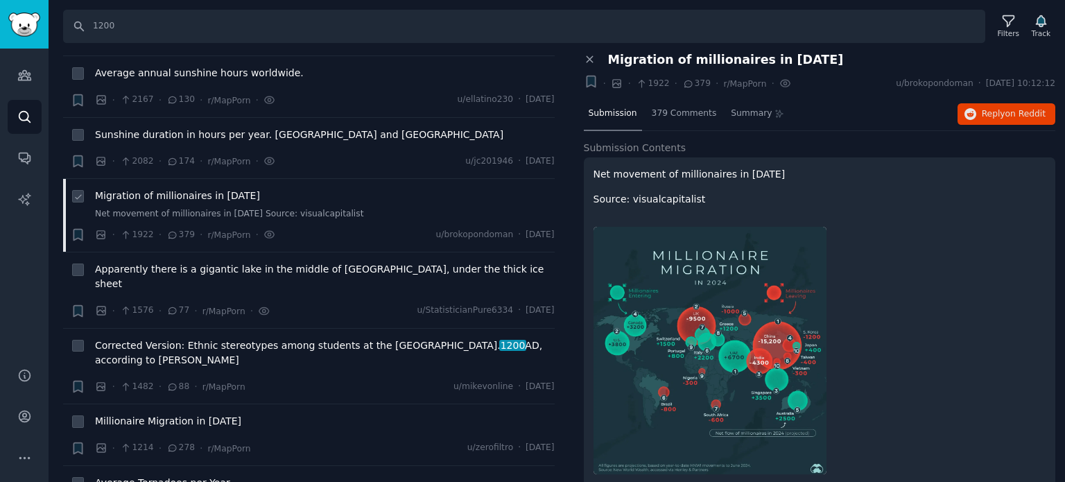
scroll to position [624, 0]
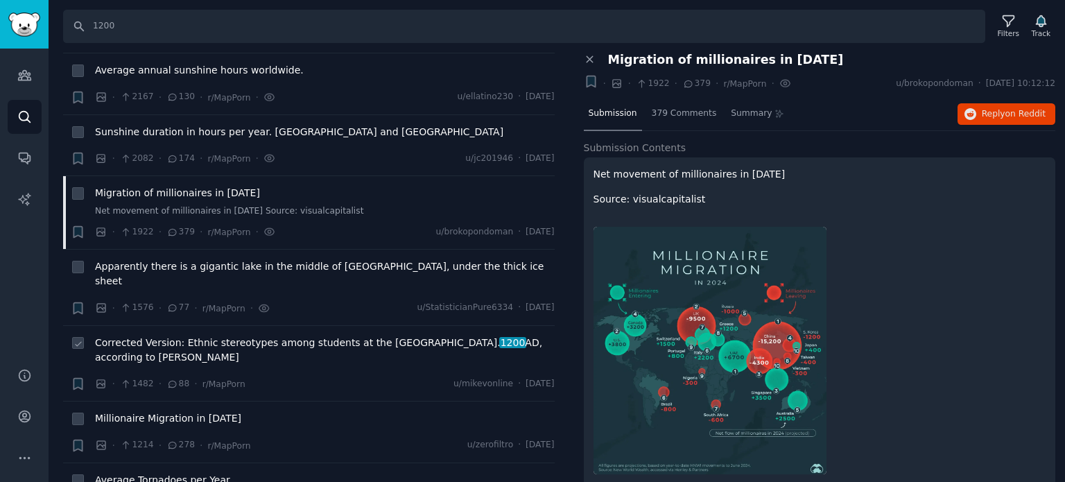
click at [155, 336] on span "Corrected Version: Ethnic stereotypes among students at the [GEOGRAPHIC_DATA] […" at bounding box center [325, 350] width 460 height 29
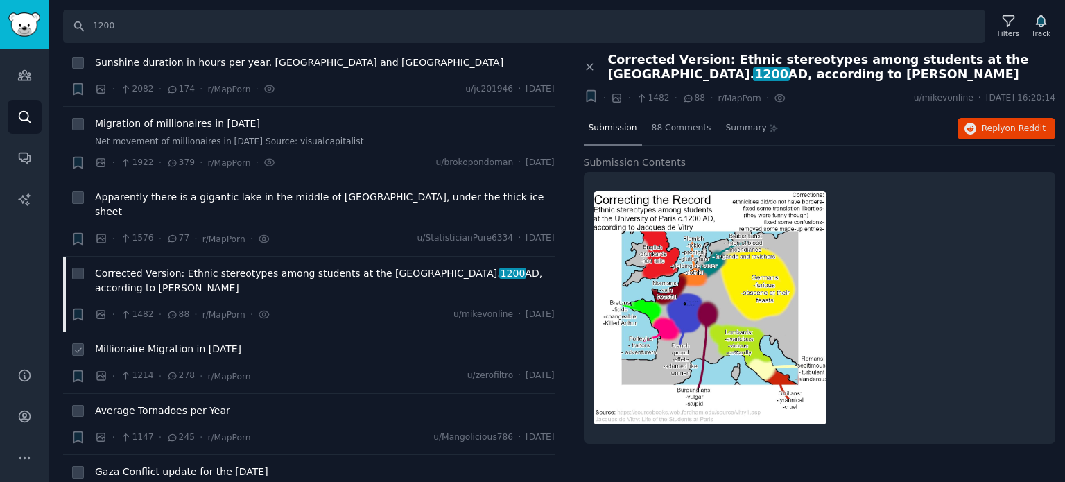
click at [155, 342] on span "Millionaire Migration in [DATE]" at bounding box center [168, 349] width 146 height 15
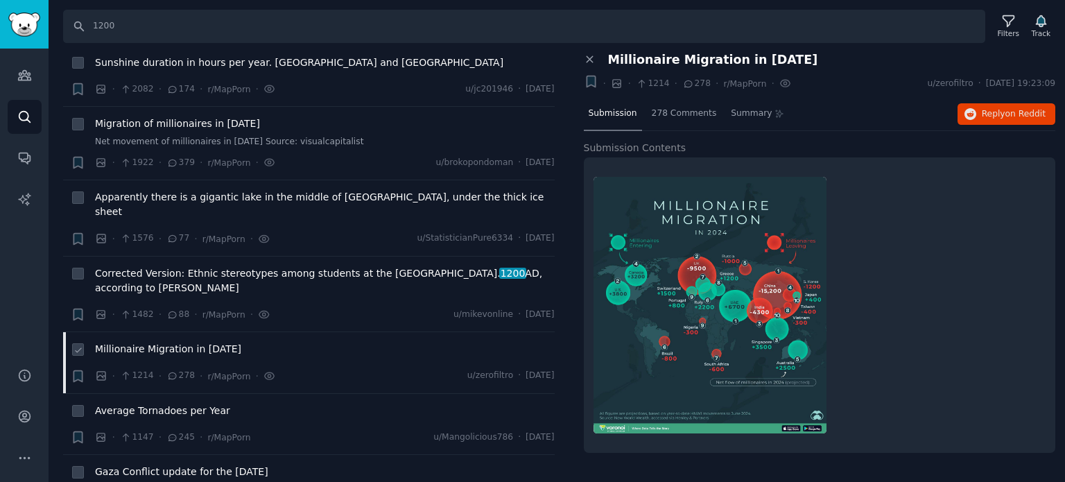
scroll to position [832, 0]
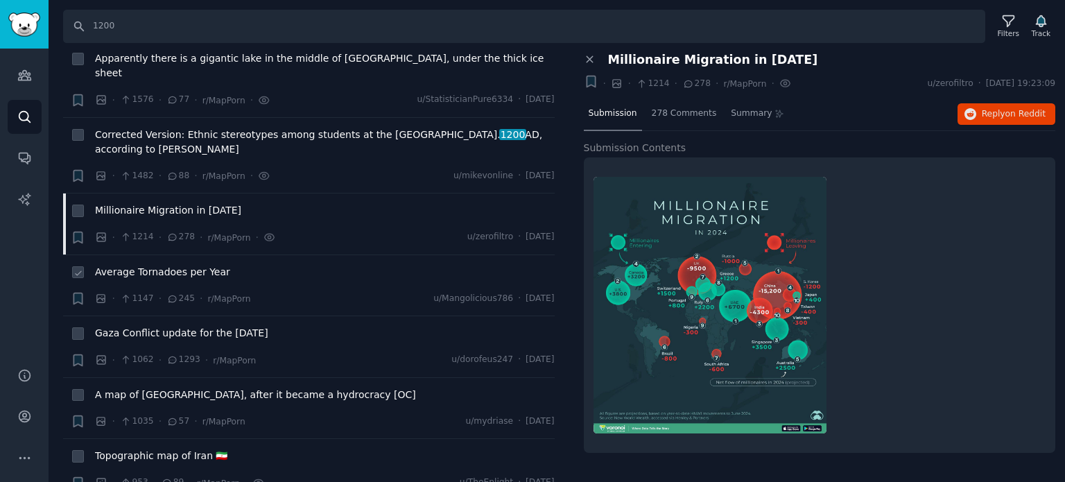
click at [163, 265] on span "Average Tornadoes per Year" at bounding box center [162, 272] width 135 height 15
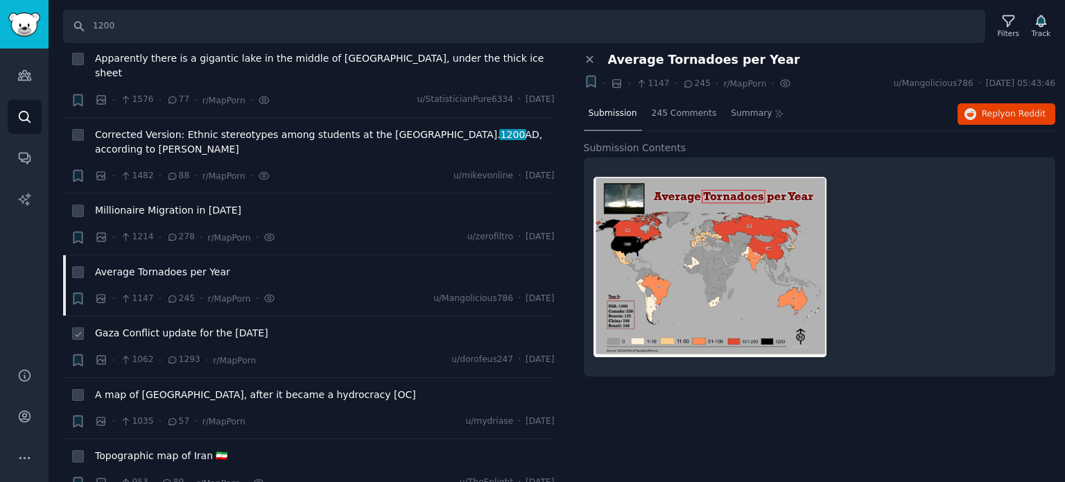
click at [170, 326] on span "Gaza Conflict update for the [DATE]" at bounding box center [181, 333] width 173 height 15
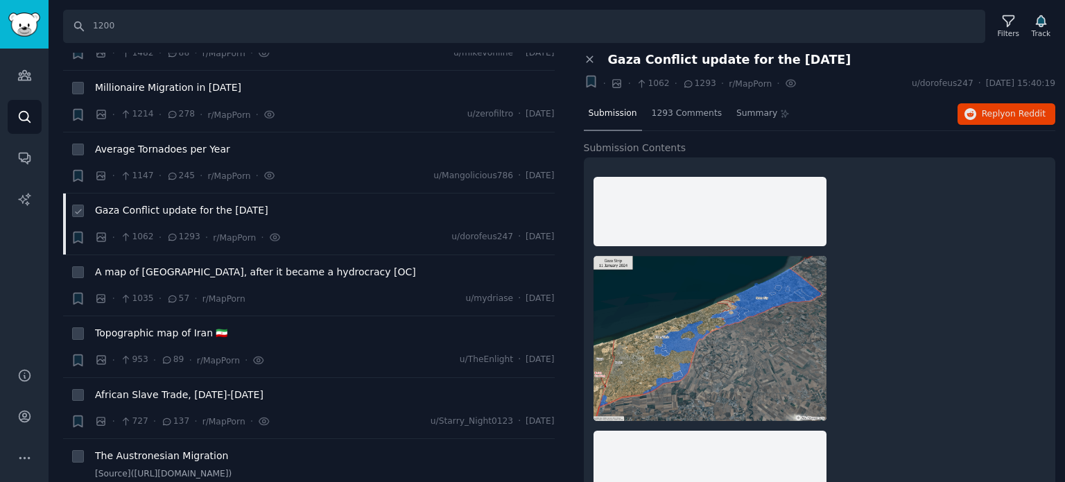
scroll to position [971, 0]
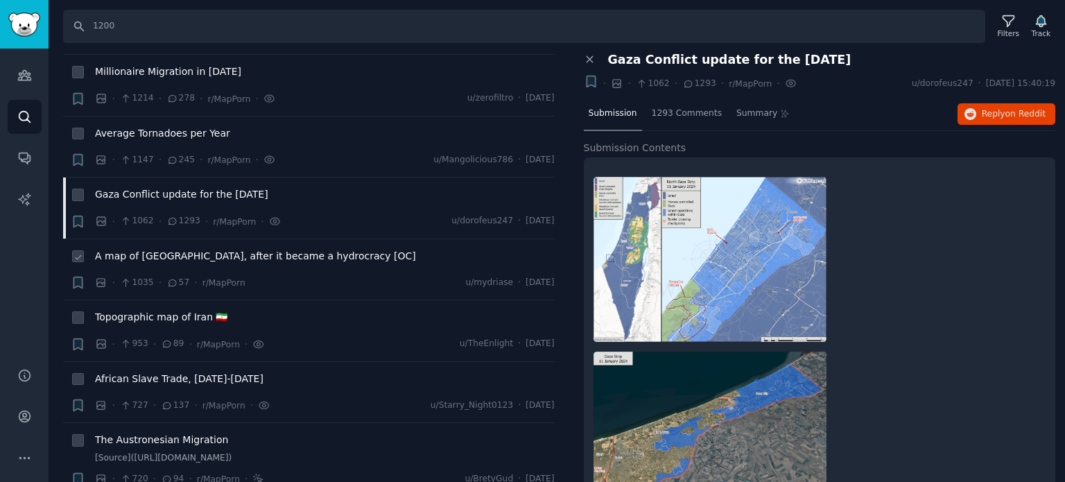
click at [188, 249] on span "A map of [GEOGRAPHIC_DATA], after it became a hydrocracy [OC]" at bounding box center [255, 256] width 321 height 15
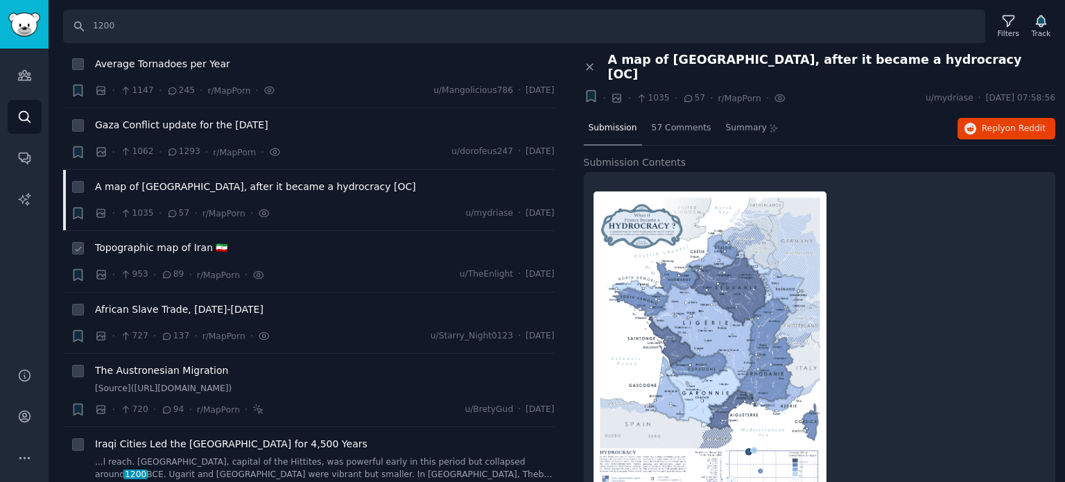
scroll to position [1109, 0]
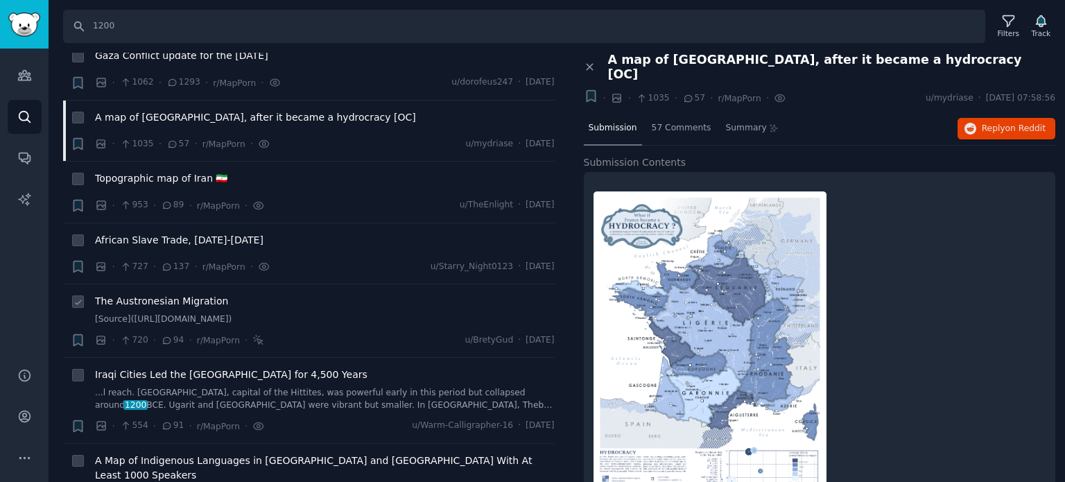
click at [155, 294] on span "The Austronesian Migration" at bounding box center [161, 301] width 133 height 15
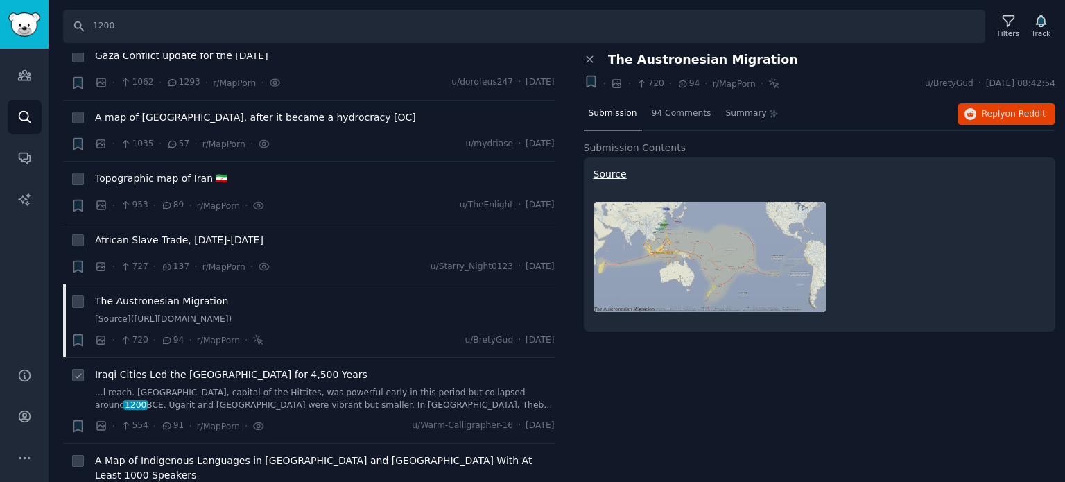
click at [182, 368] on span "Iraqi Cities Led the [GEOGRAPHIC_DATA] for 4,500 Years" at bounding box center [231, 375] width 273 height 15
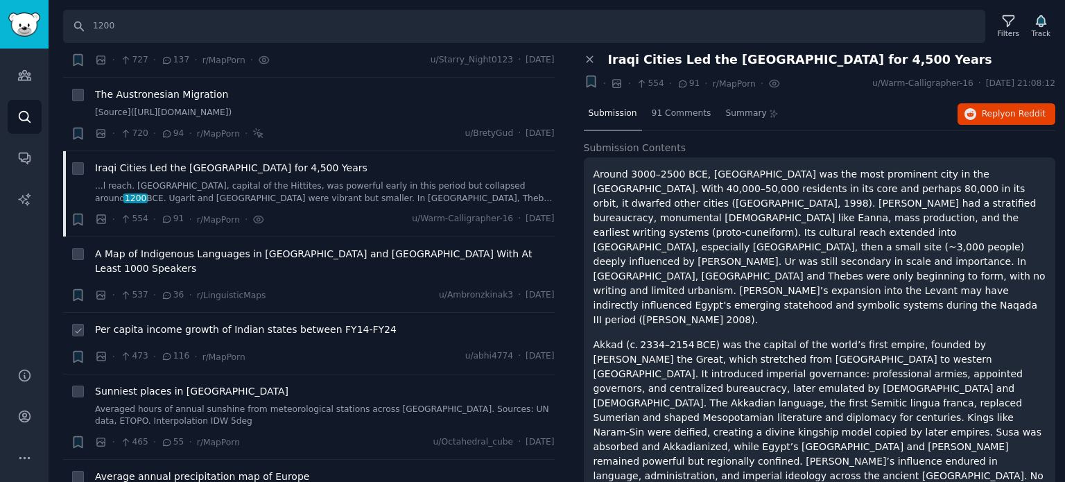
scroll to position [1317, 0]
click at [180, 321] on span "Per capita income growth of Indian states between FY14-FY24" at bounding box center [246, 328] width 302 height 15
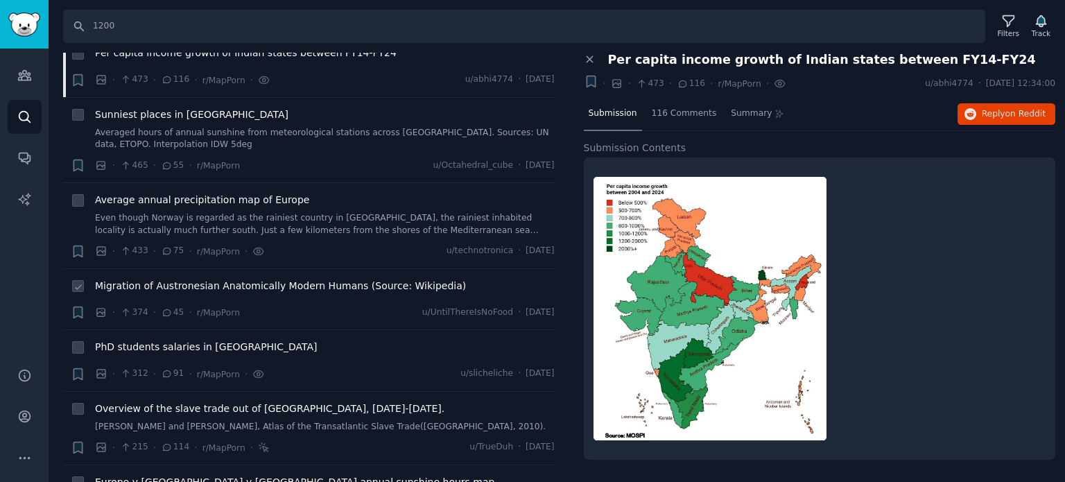
scroll to position [1595, 0]
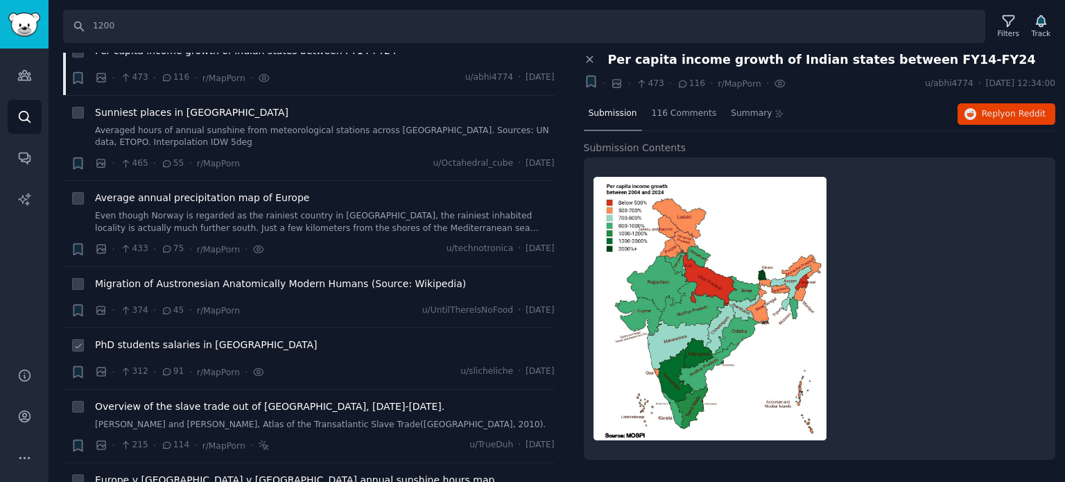
click at [175, 338] on span "PhD students salaries in [GEOGRAPHIC_DATA]" at bounding box center [206, 345] width 223 height 15
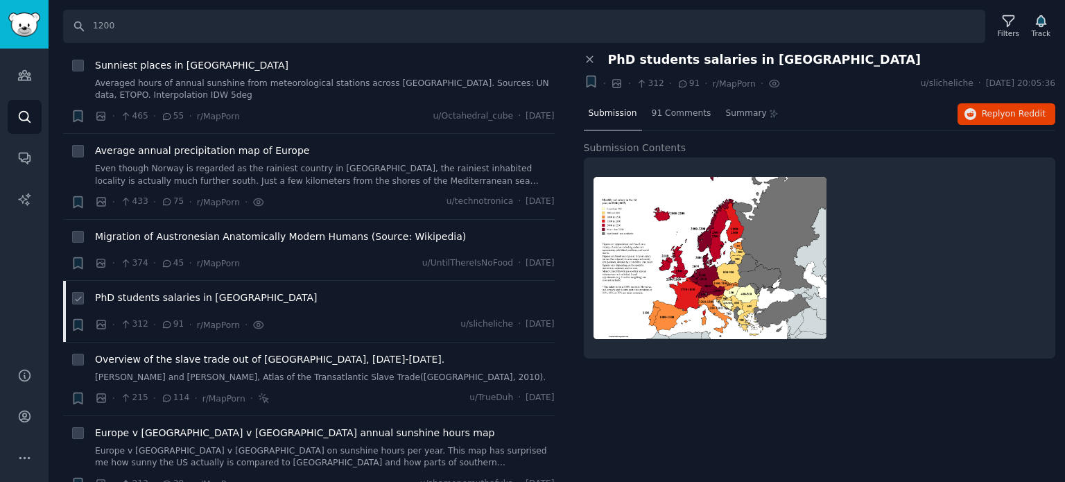
scroll to position [1734, 0]
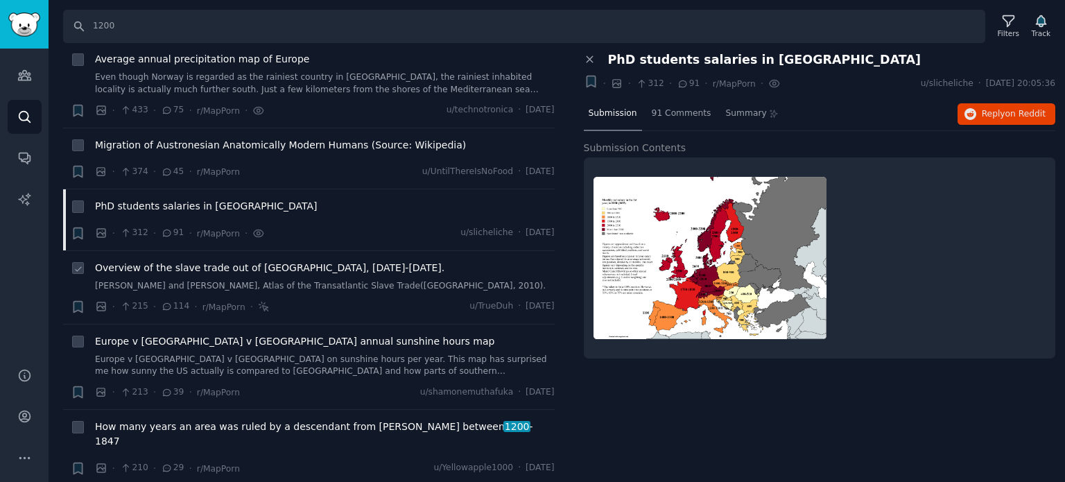
click at [172, 261] on span "Overview of the slave trade out of [GEOGRAPHIC_DATA], [DATE]-[DATE]." at bounding box center [269, 268] width 349 height 15
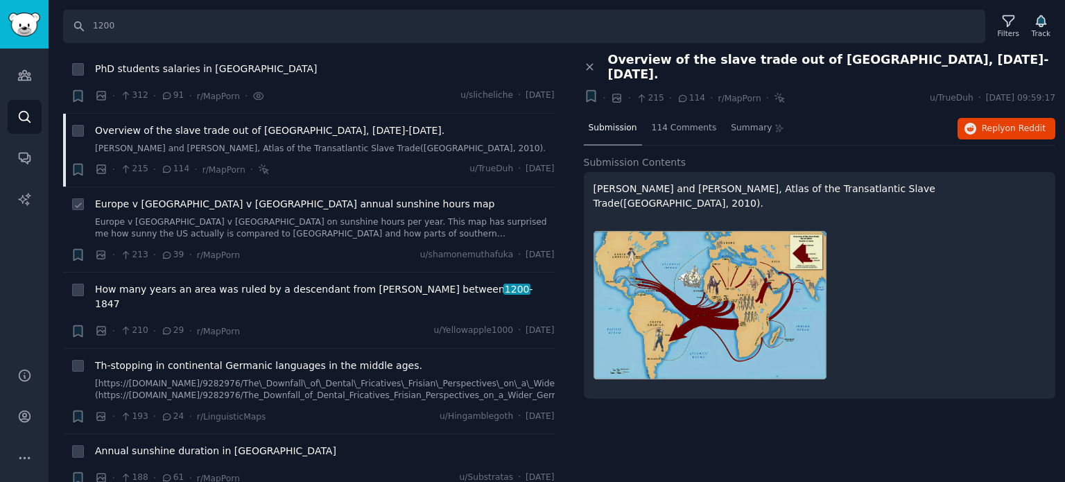
scroll to position [1942, 0]
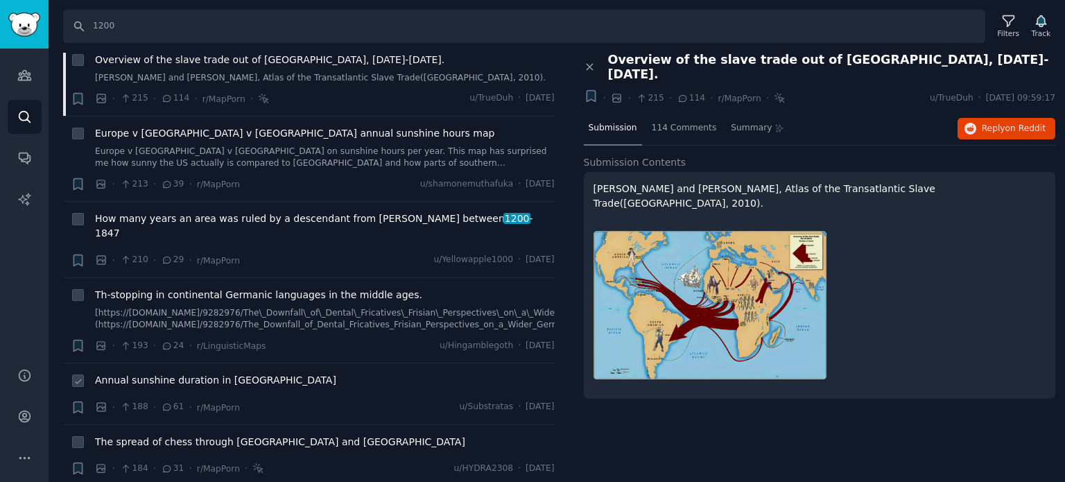
click at [184, 373] on span "Annual sunshine duration in [GEOGRAPHIC_DATA]" at bounding box center [215, 380] width 241 height 15
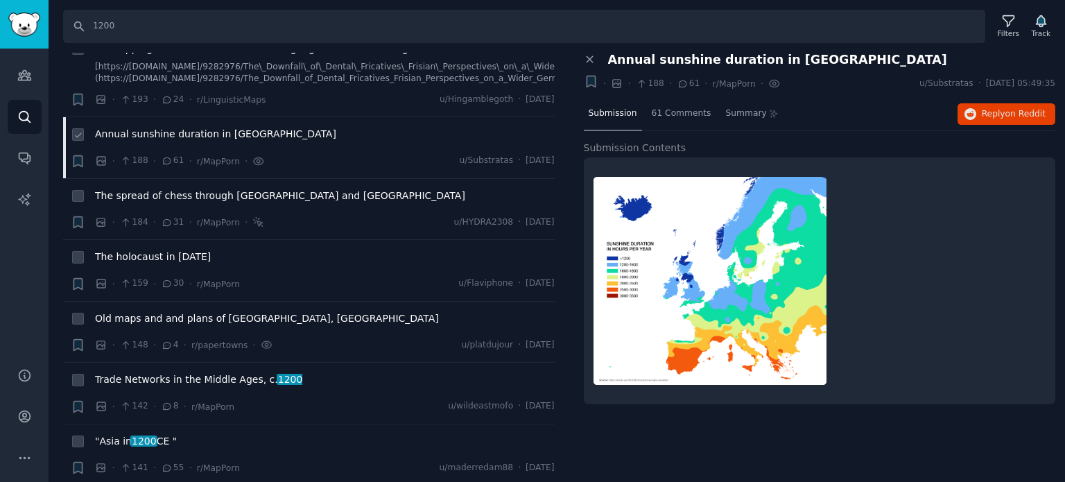
scroll to position [2219, 0]
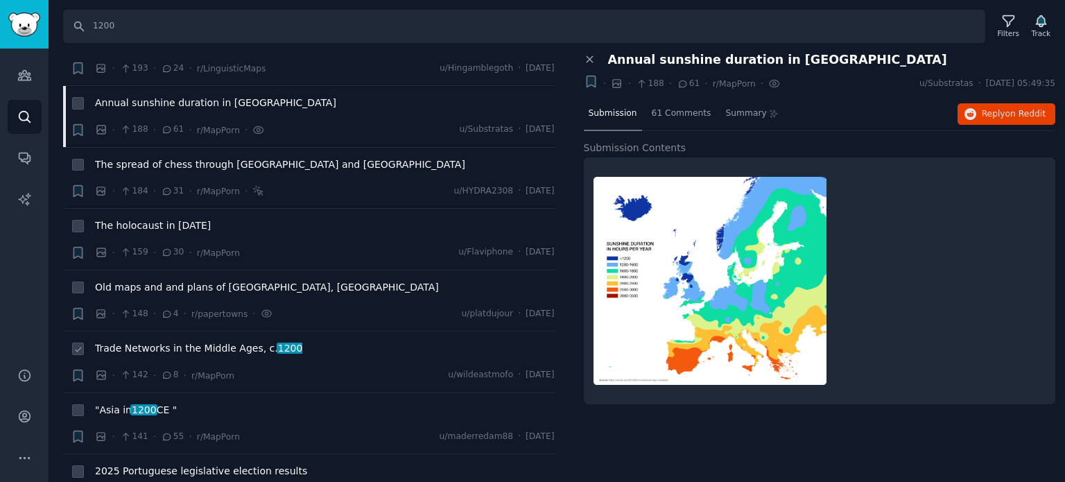
click at [168, 341] on span "Trade Networks in the Middle Ages, c. [DATE]" at bounding box center [198, 348] width 207 height 15
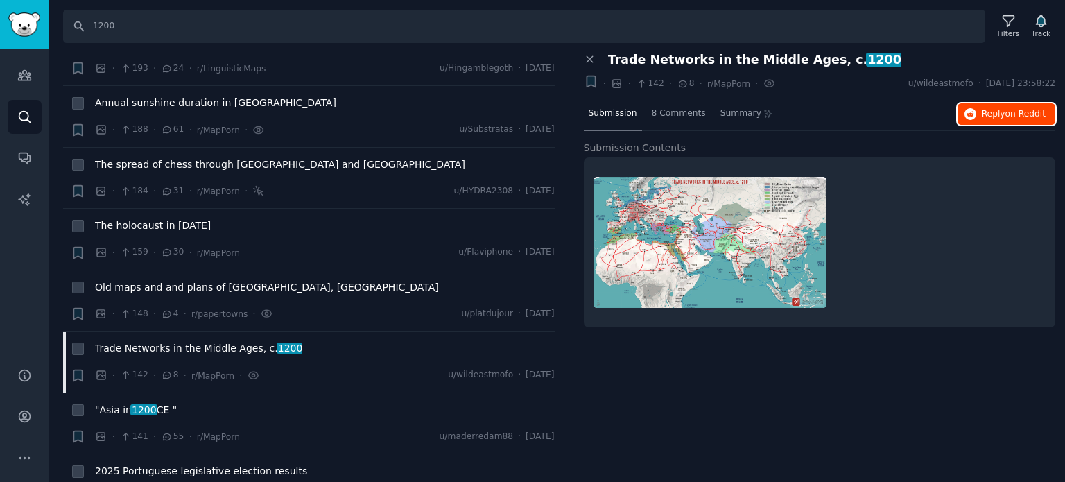
click at [993, 113] on span "Reply on Reddit" at bounding box center [1014, 114] width 64 height 12
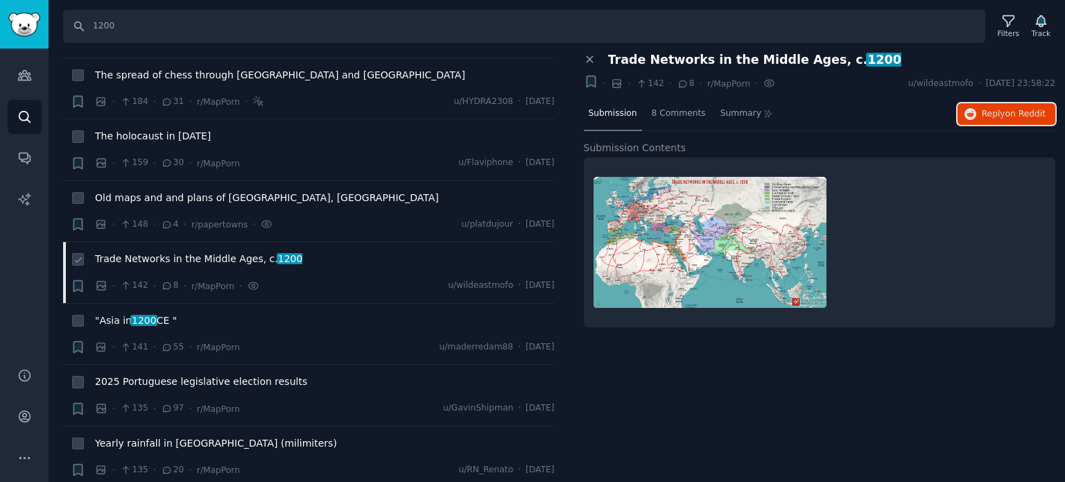
scroll to position [2358, 0]
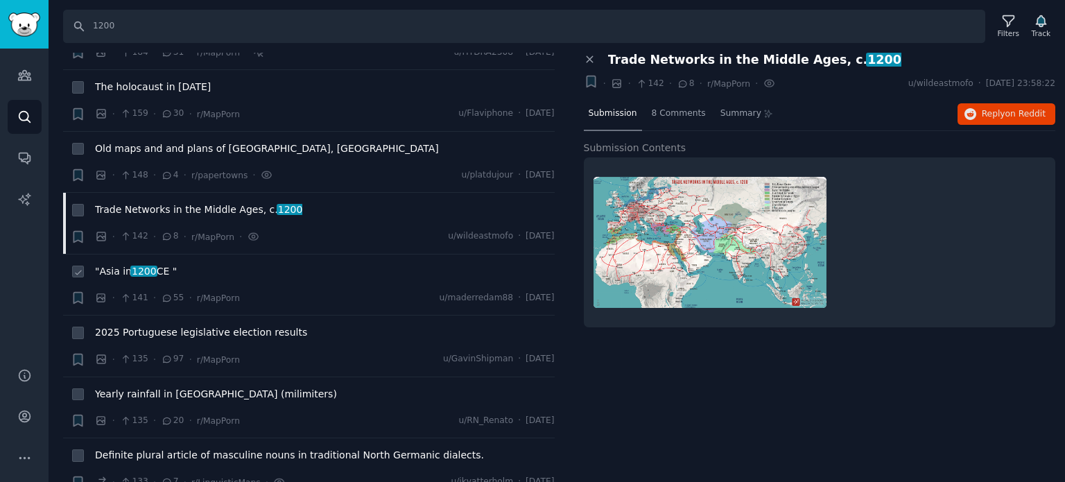
click at [139, 266] on span "1200" at bounding box center [143, 271] width 27 height 11
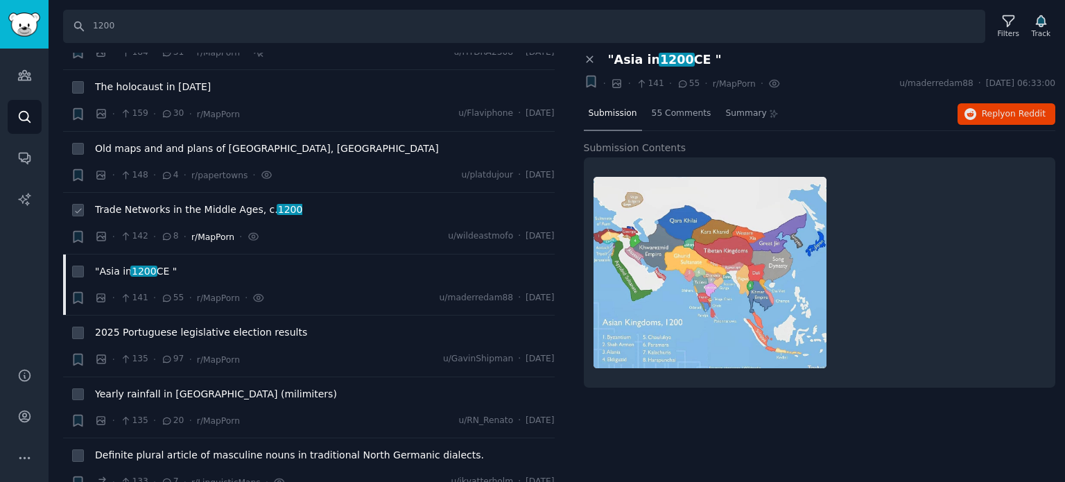
scroll to position [2427, 0]
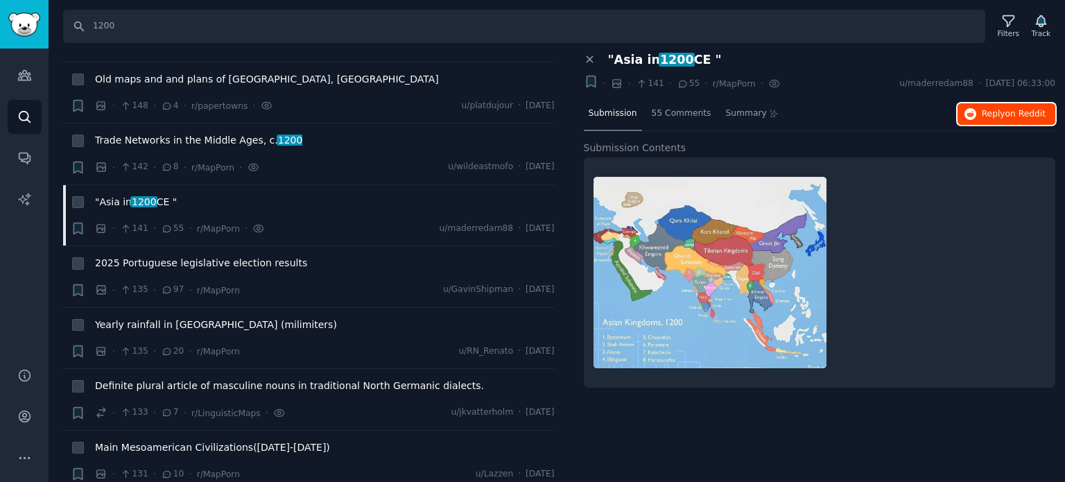
click at [975, 119] on button "Reply on Reddit" at bounding box center [1007, 114] width 98 height 22
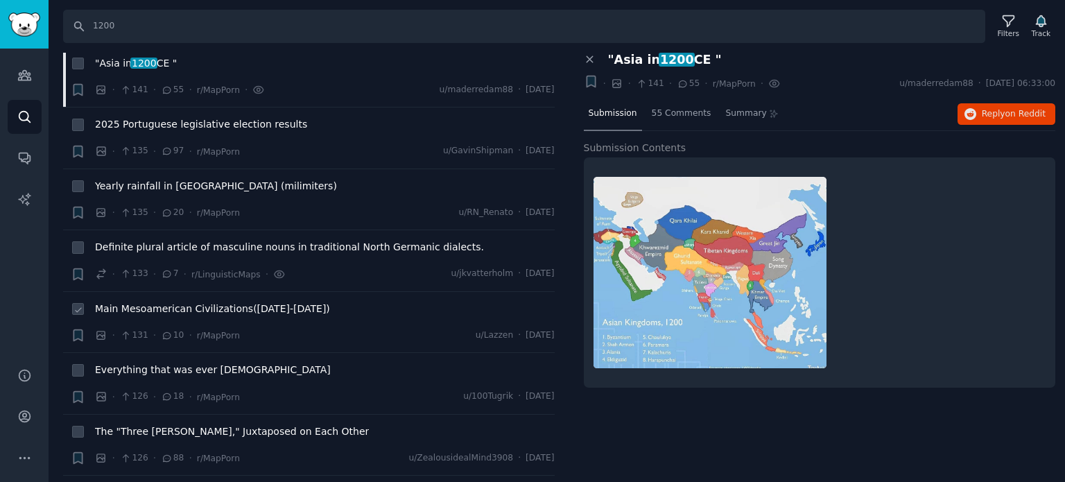
click at [159, 302] on span "Main Mesoamerican Civilizations([DATE]-[DATE])" at bounding box center [212, 309] width 235 height 15
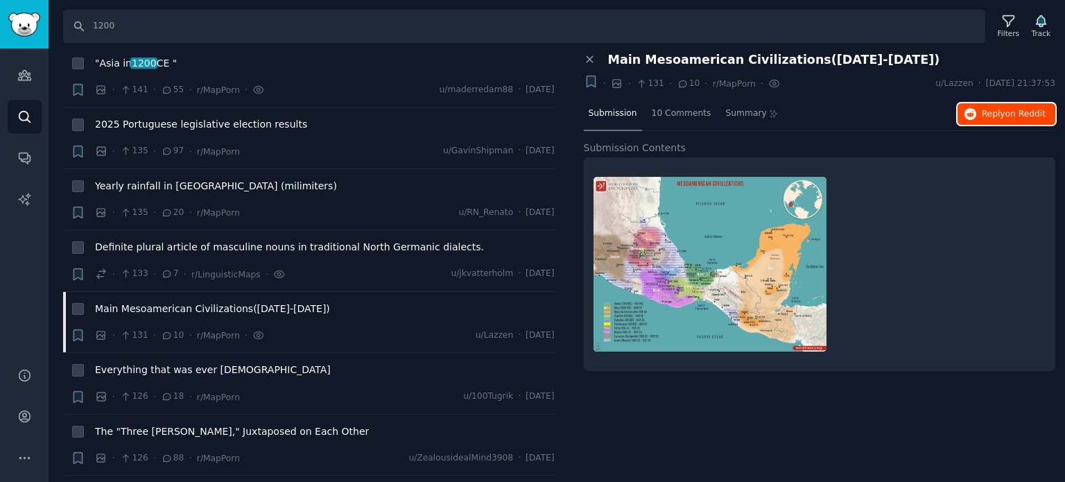
click at [976, 116] on icon "button" at bounding box center [971, 114] width 12 height 12
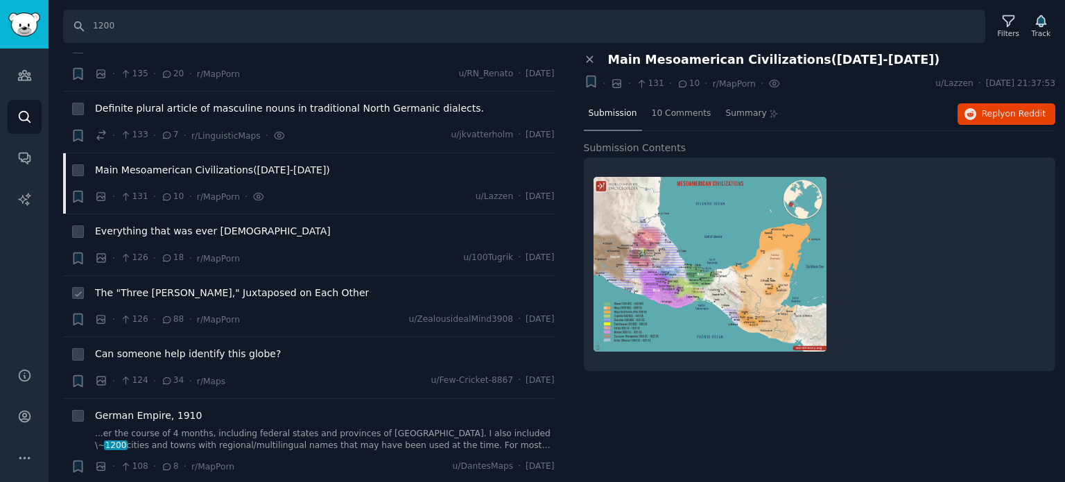
click at [155, 286] on span "The "Three [PERSON_NAME]," Juxtaposed on Each Other" at bounding box center [232, 293] width 274 height 15
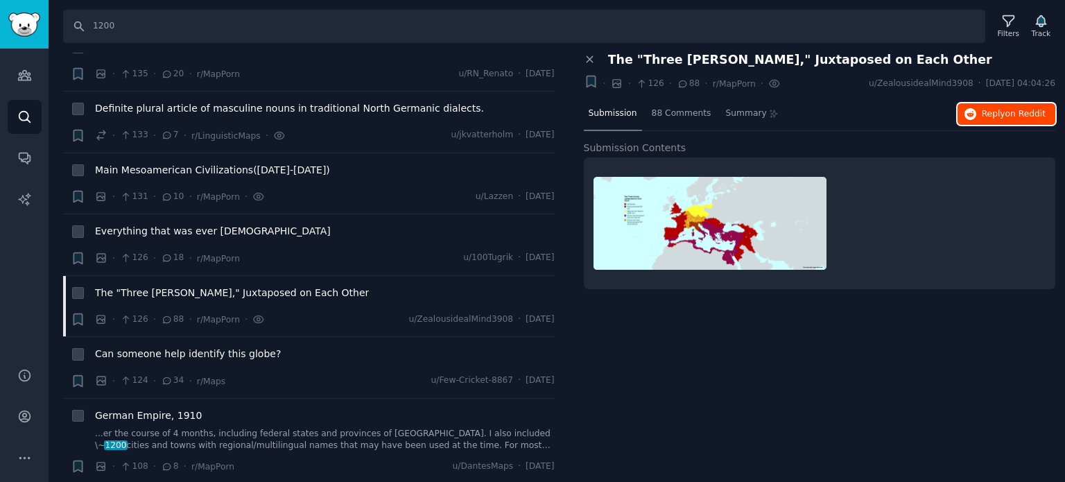
click at [999, 110] on span "Reply on Reddit" at bounding box center [1014, 114] width 64 height 12
click at [164, 347] on span "Can someone help identify this globe?" at bounding box center [188, 354] width 186 height 15
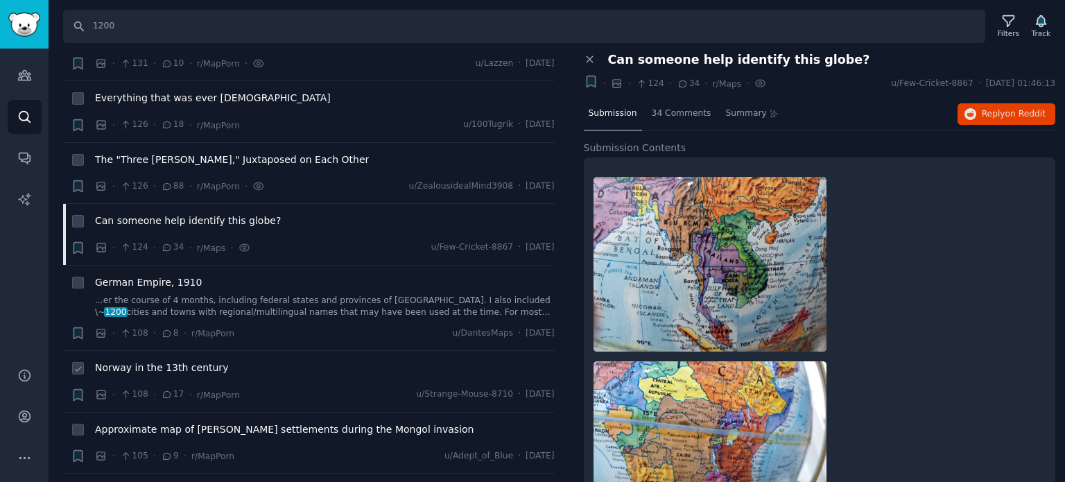
scroll to position [2843, 0]
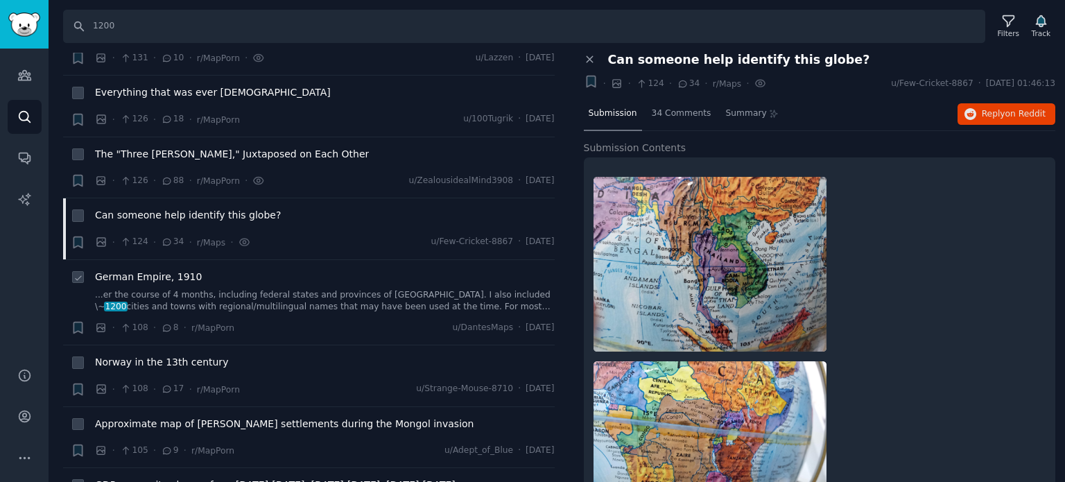
click at [148, 270] on span "German Empire, 1910" at bounding box center [148, 277] width 107 height 15
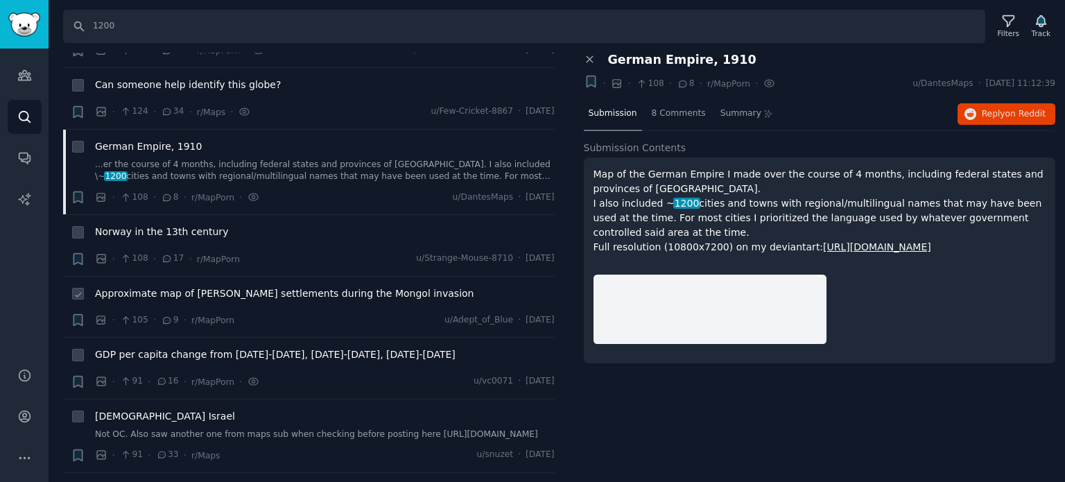
scroll to position [2982, 0]
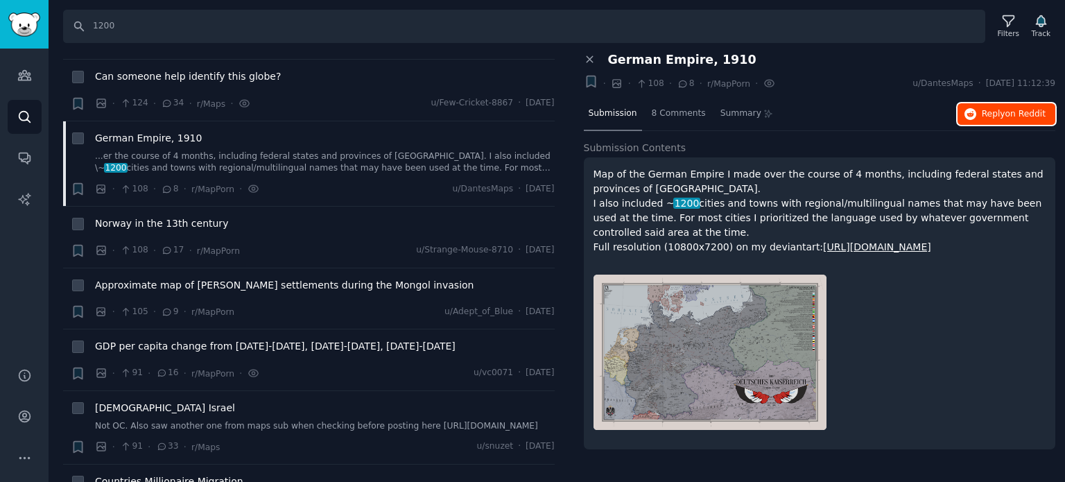
click at [987, 110] on span "Reply on Reddit" at bounding box center [1014, 114] width 64 height 12
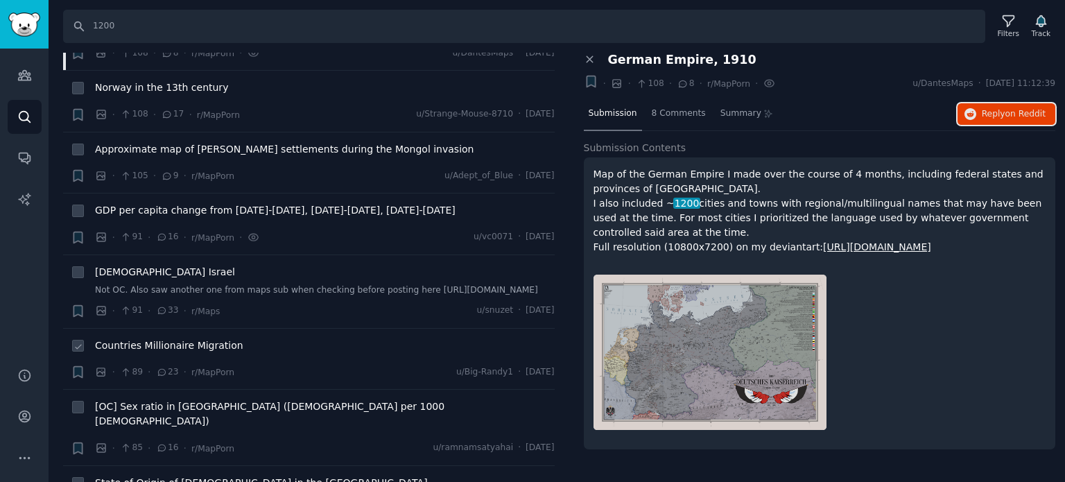
scroll to position [3120, 0]
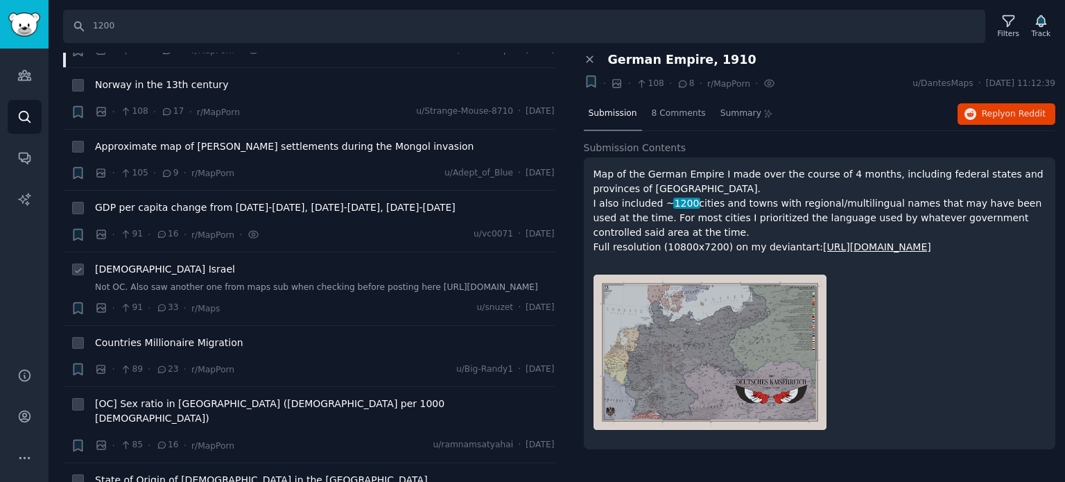
click at [122, 262] on span "[DEMOGRAPHIC_DATA] Israel" at bounding box center [165, 269] width 140 height 15
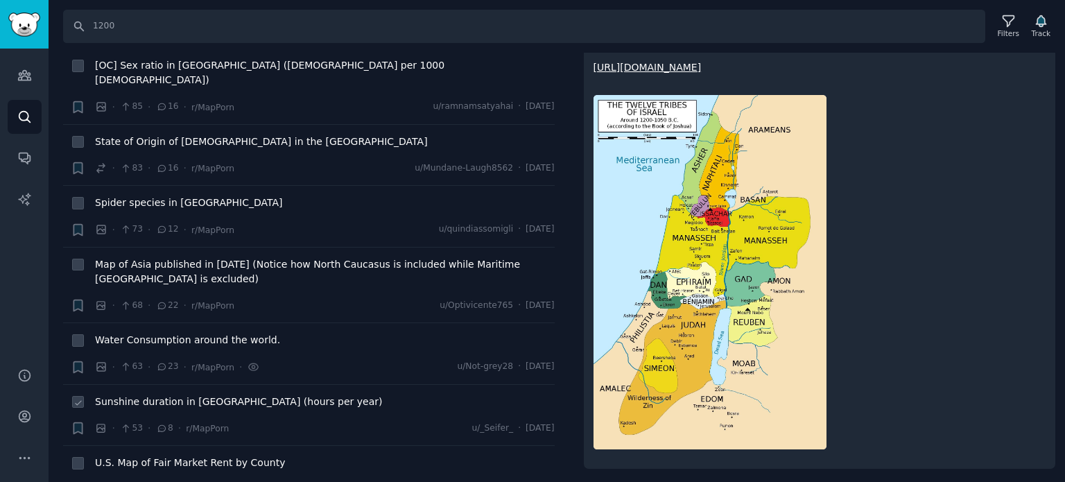
scroll to position [3467, 0]
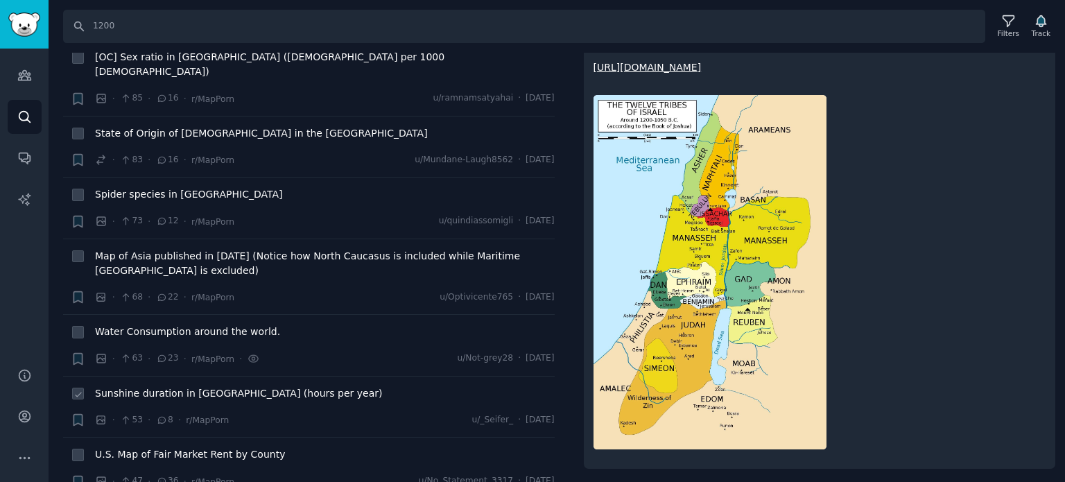
click at [155, 386] on span "Sunshine duration in [GEOGRAPHIC_DATA] (hours per year)" at bounding box center [239, 393] width 288 height 15
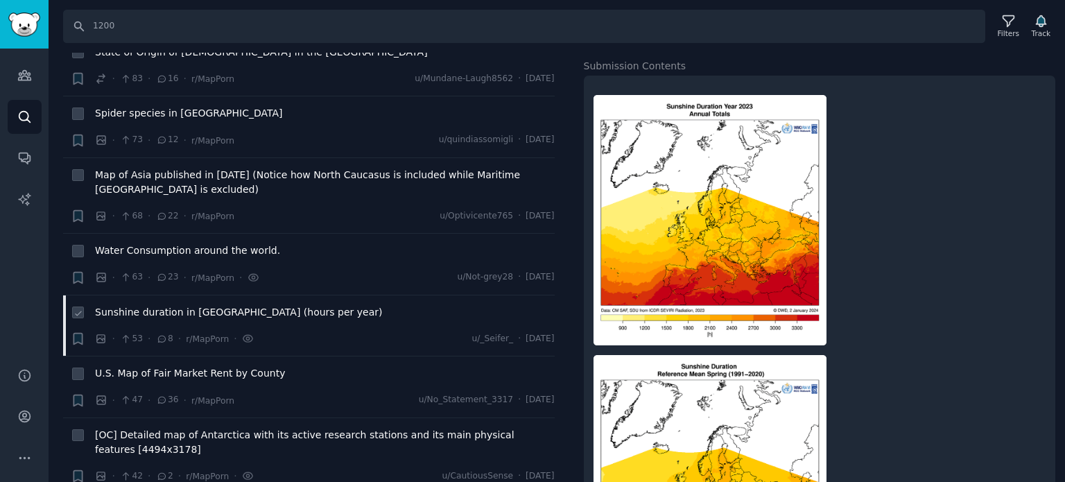
scroll to position [3675, 0]
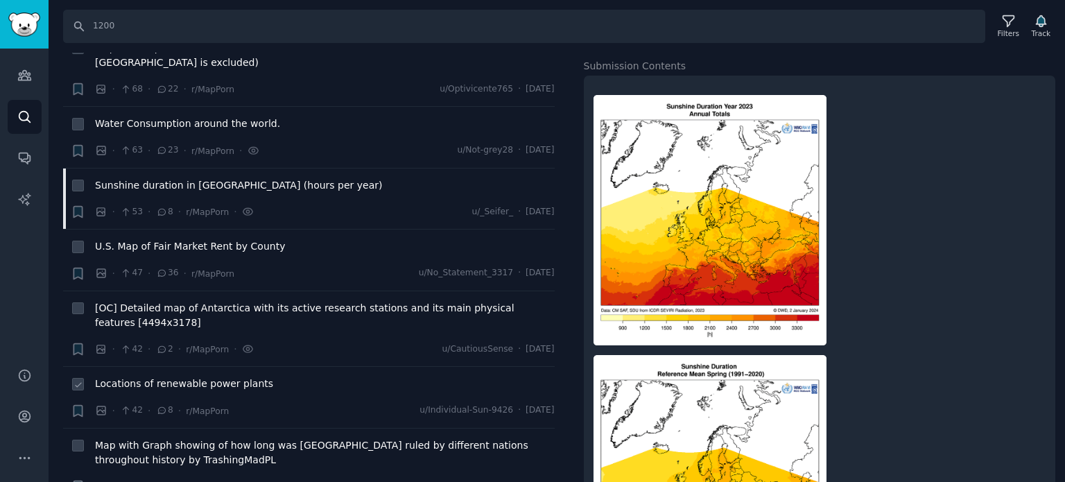
click at [150, 377] on span "Locations of renewable power plants" at bounding box center [184, 384] width 178 height 15
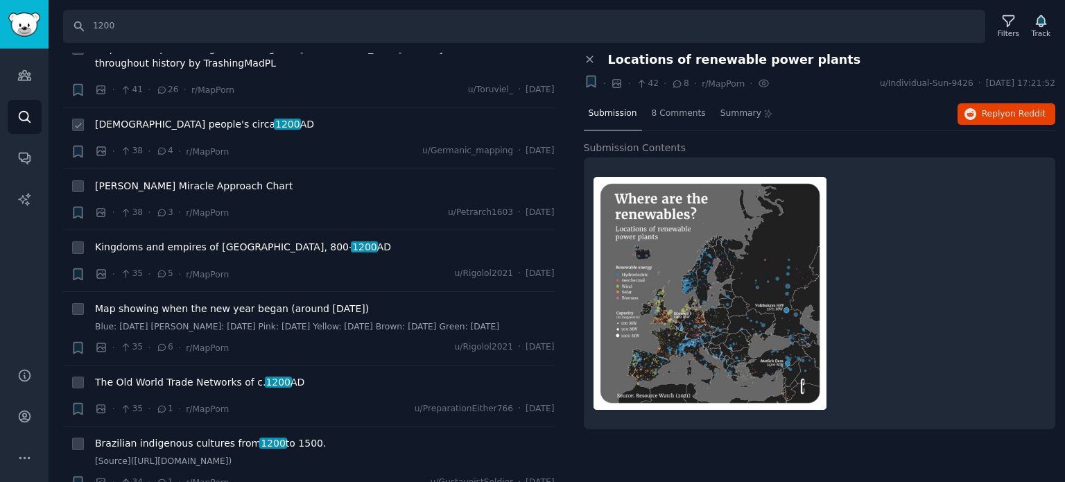
scroll to position [4091, 0]
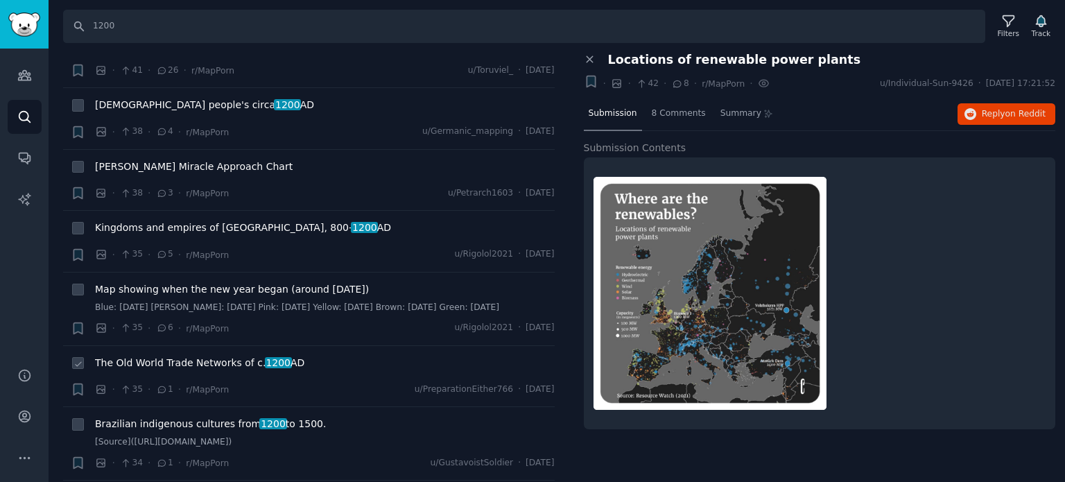
click at [165, 356] on span "The Old World Trade Networks of [DATE]" at bounding box center [199, 363] width 209 height 15
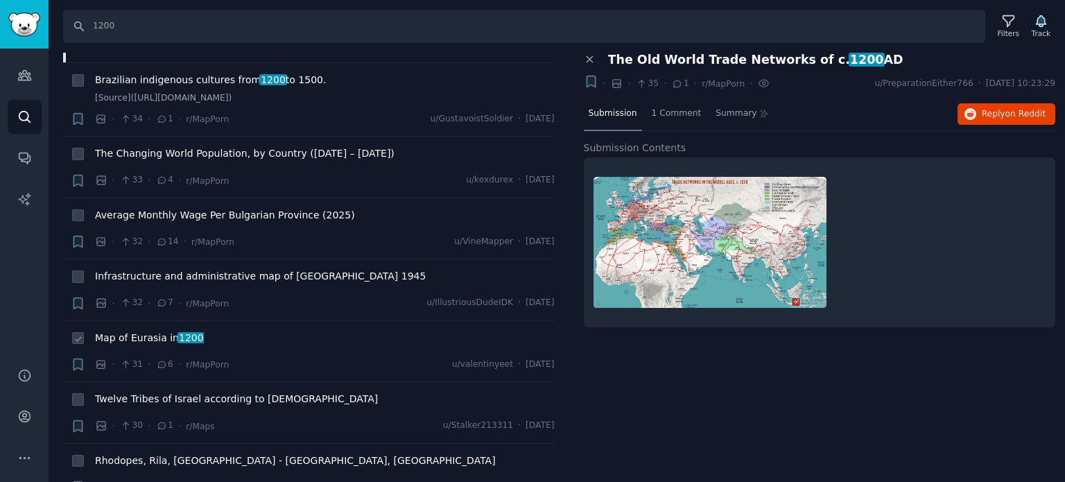
scroll to position [4438, 0]
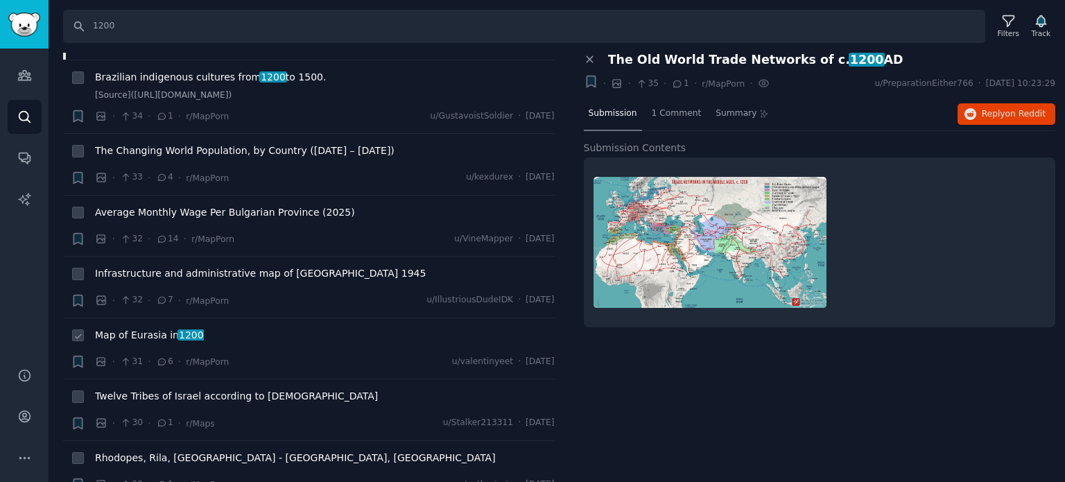
click at [157, 328] on span "Map of Eurasia in [DATE]" at bounding box center [149, 335] width 109 height 15
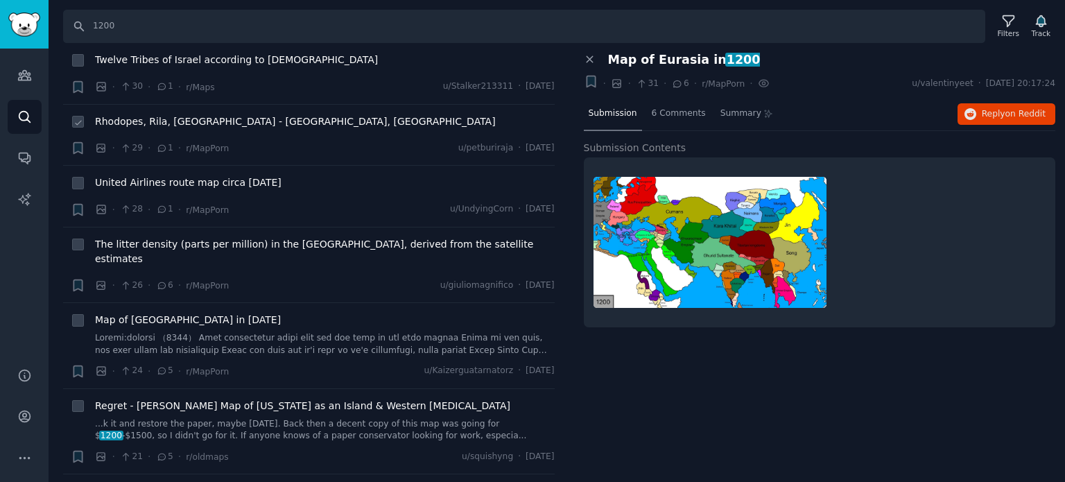
scroll to position [4785, 0]
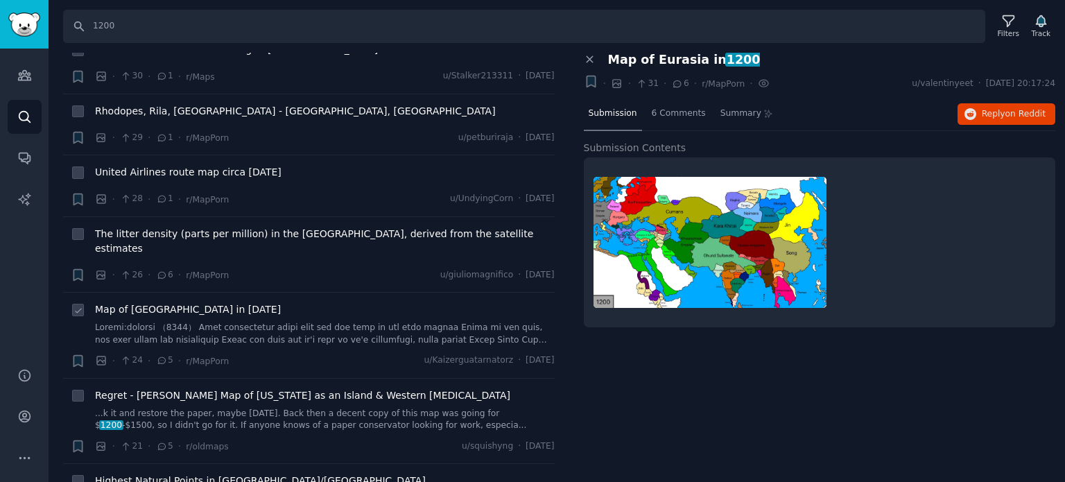
click at [180, 302] on span "Map of [GEOGRAPHIC_DATA] in [DATE]" at bounding box center [188, 309] width 186 height 15
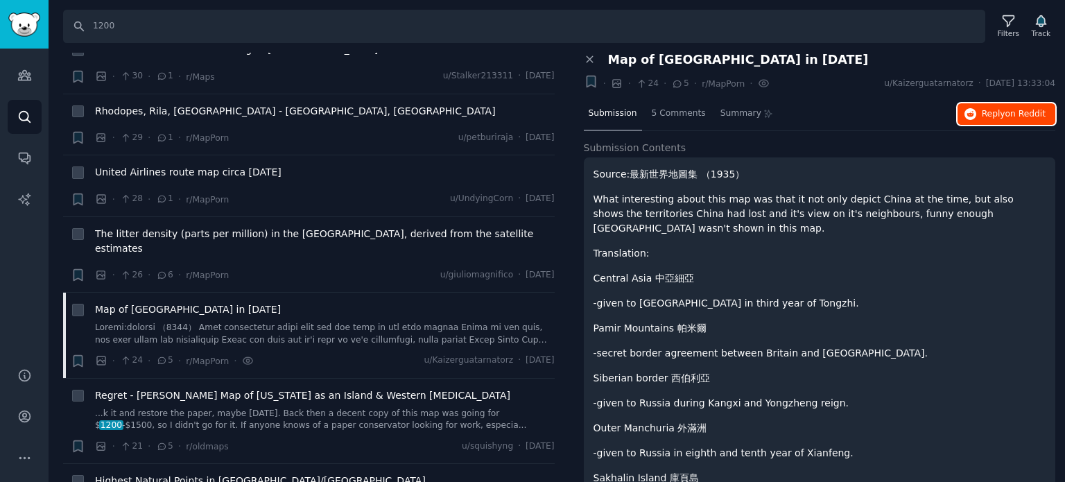
click at [993, 114] on span "Reply on Reddit" at bounding box center [1014, 114] width 64 height 12
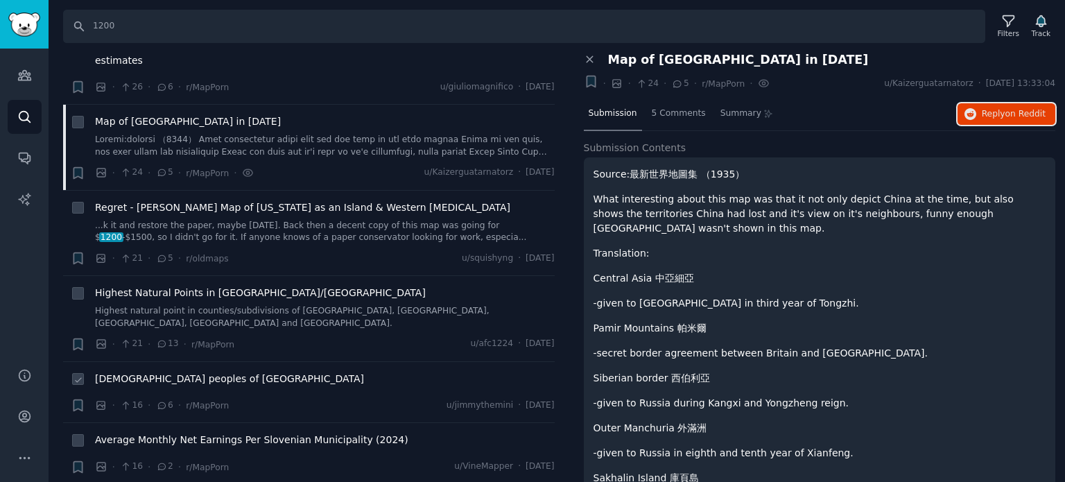
scroll to position [4993, 0]
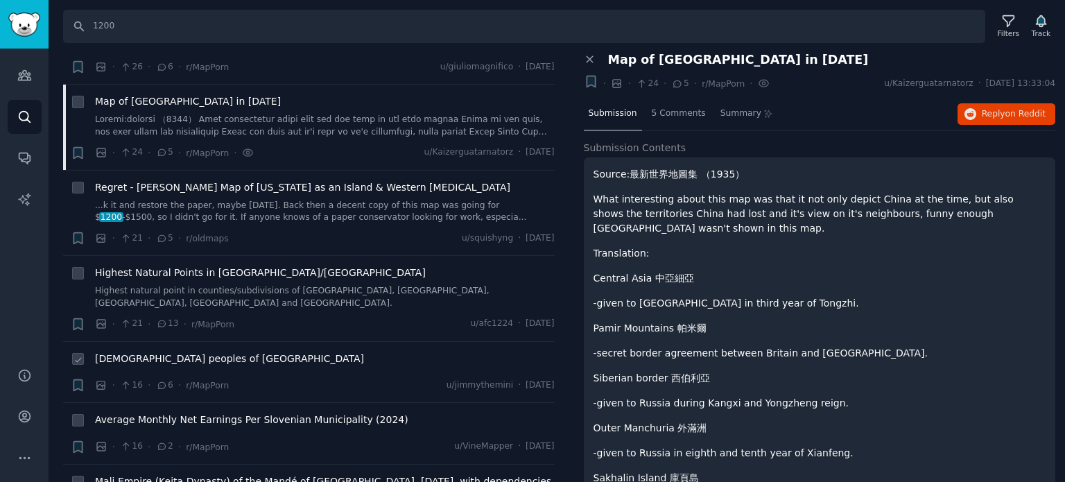
click at [153, 352] on span "[DEMOGRAPHIC_DATA] peoples of [GEOGRAPHIC_DATA]" at bounding box center [229, 359] width 269 height 15
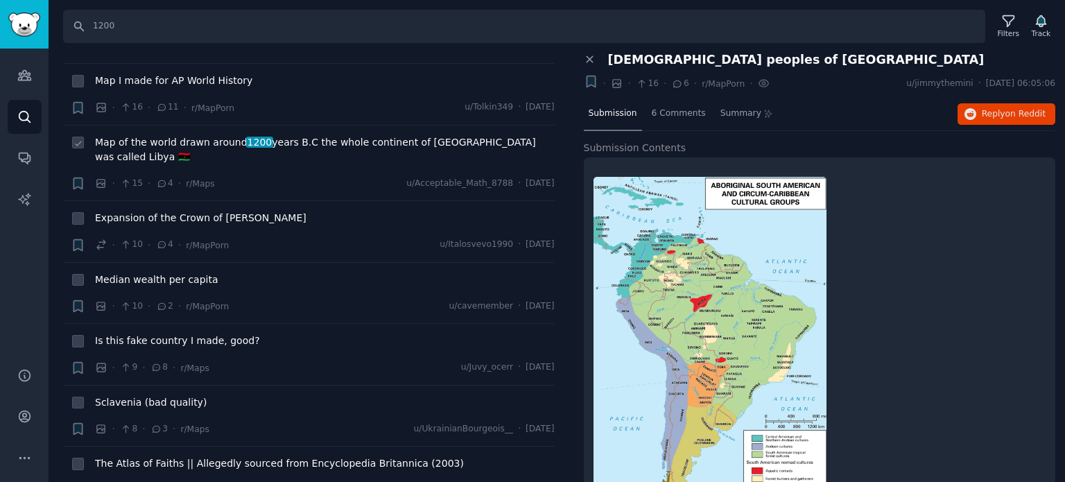
scroll to position [5478, 0]
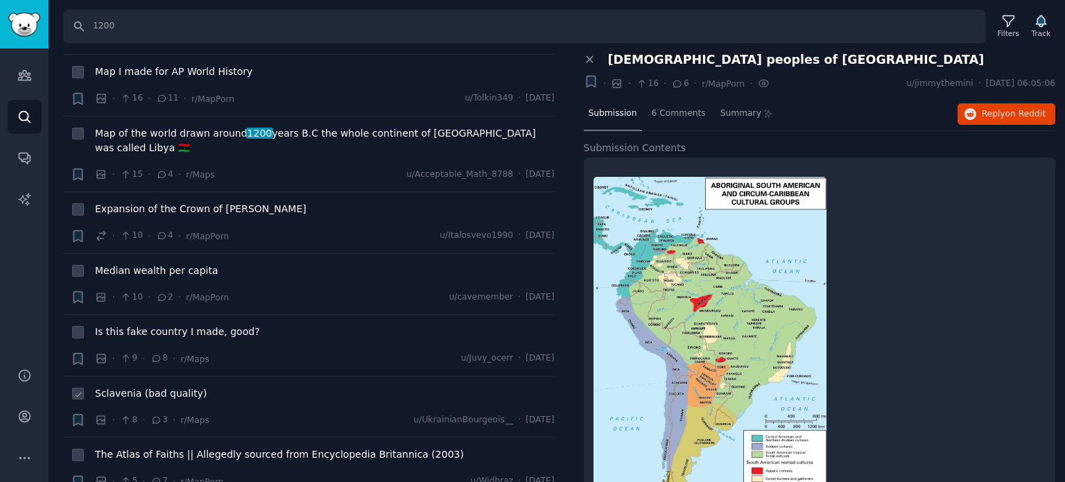
click at [157, 386] on span "Sclavenia (bad quality)" at bounding box center [151, 393] width 112 height 15
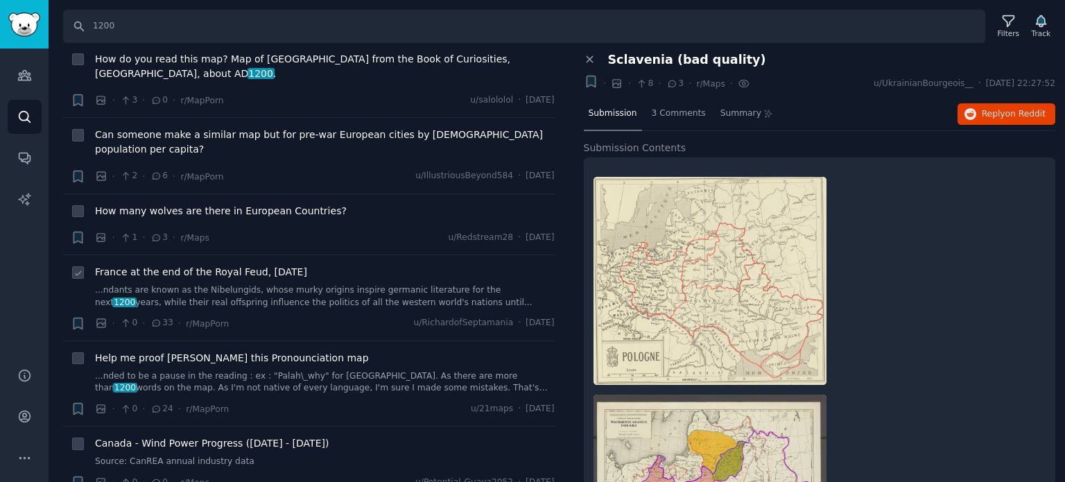
scroll to position [6287, 0]
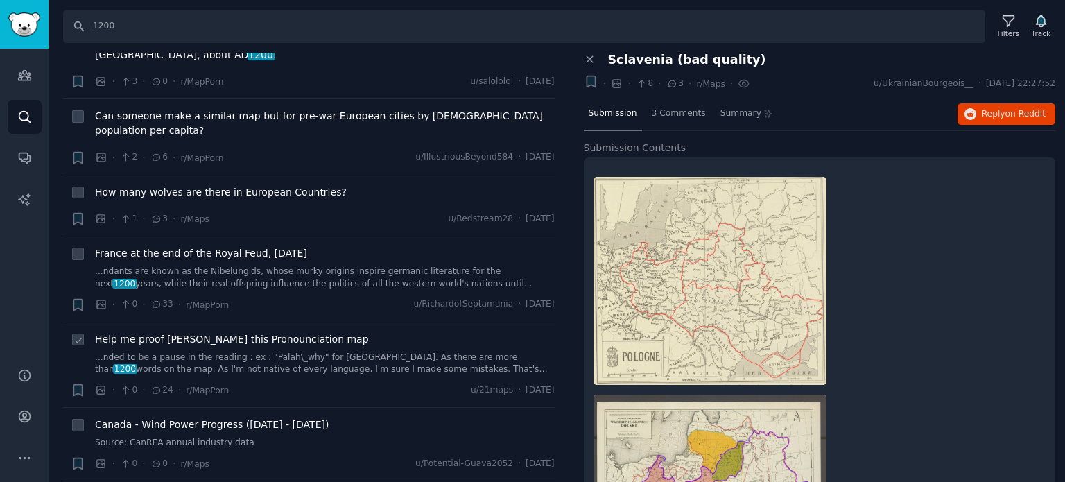
click at [168, 332] on span "Help me proof [PERSON_NAME] this Pronounciation map" at bounding box center [232, 339] width 274 height 15
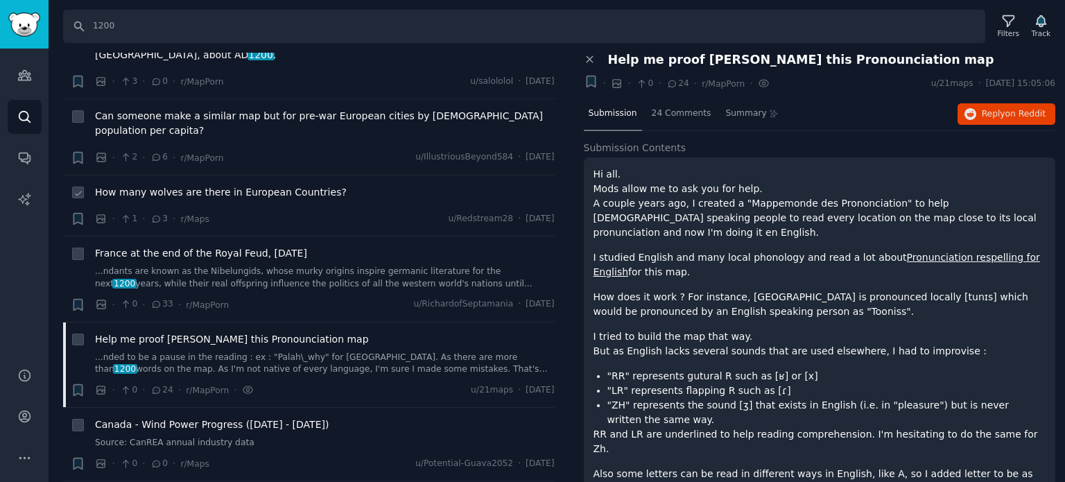
click at [233, 185] on span "How many wolves are there in European Countries?" at bounding box center [221, 192] width 252 height 15
